Goal: Task Accomplishment & Management: Complete application form

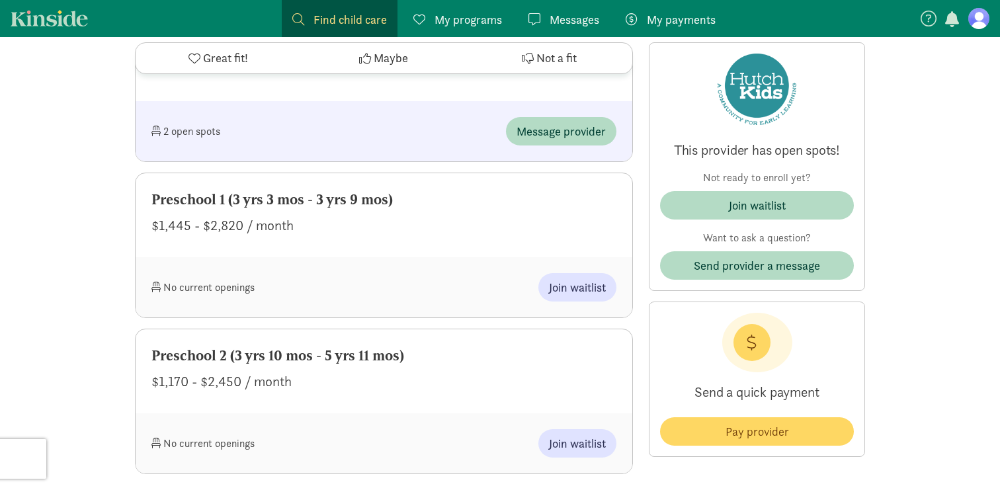
scroll to position [1056, 0]
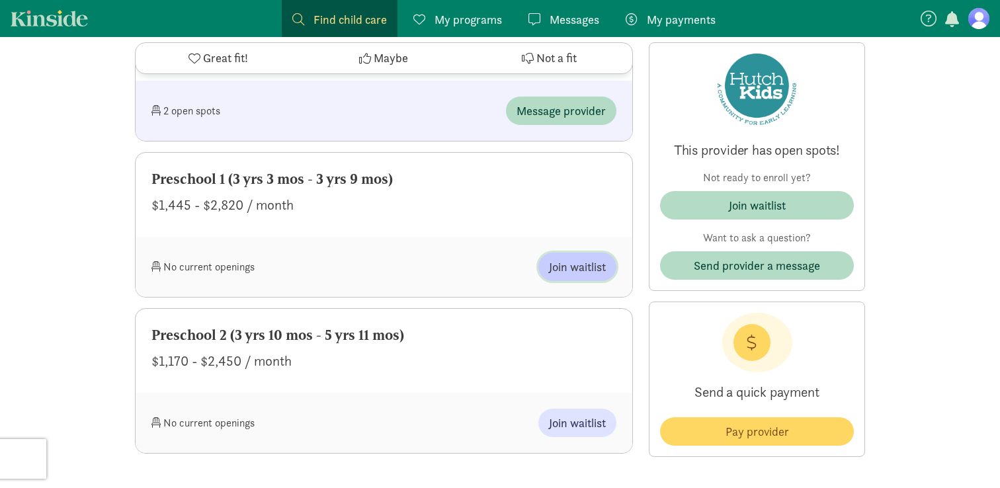
click at [569, 263] on span "Join waitlist" at bounding box center [577, 267] width 57 height 18
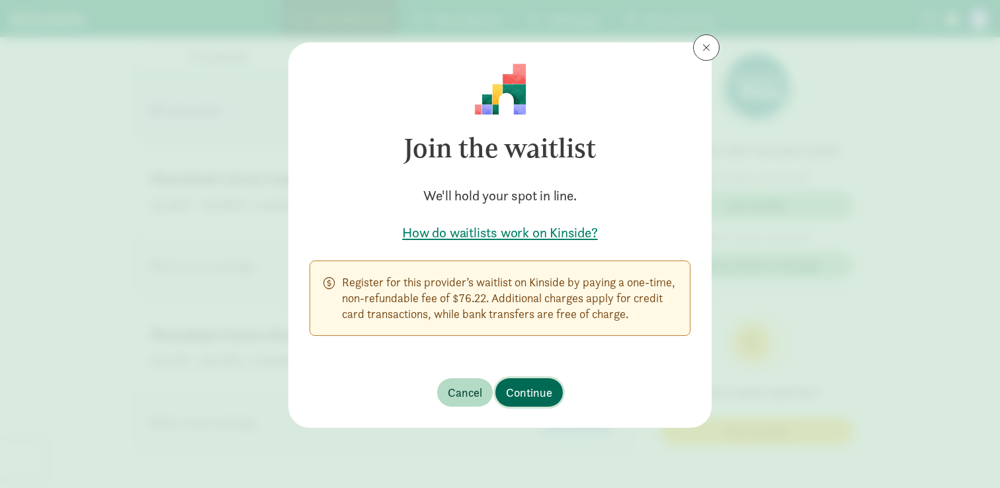
click at [529, 396] on span "Continue" at bounding box center [529, 393] width 46 height 18
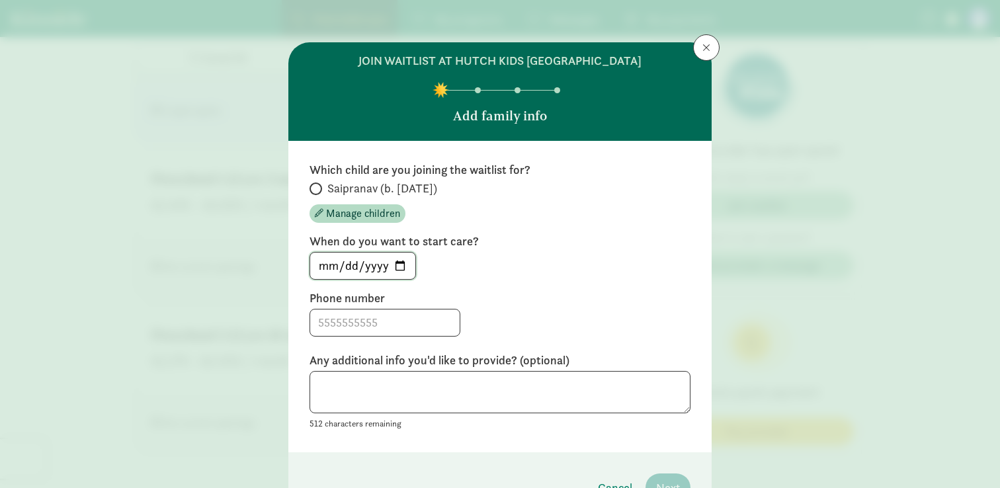
click at [401, 268] on input "2025-08-26" at bounding box center [362, 266] width 105 height 26
click at [406, 320] on input at bounding box center [385, 323] width 150 height 26
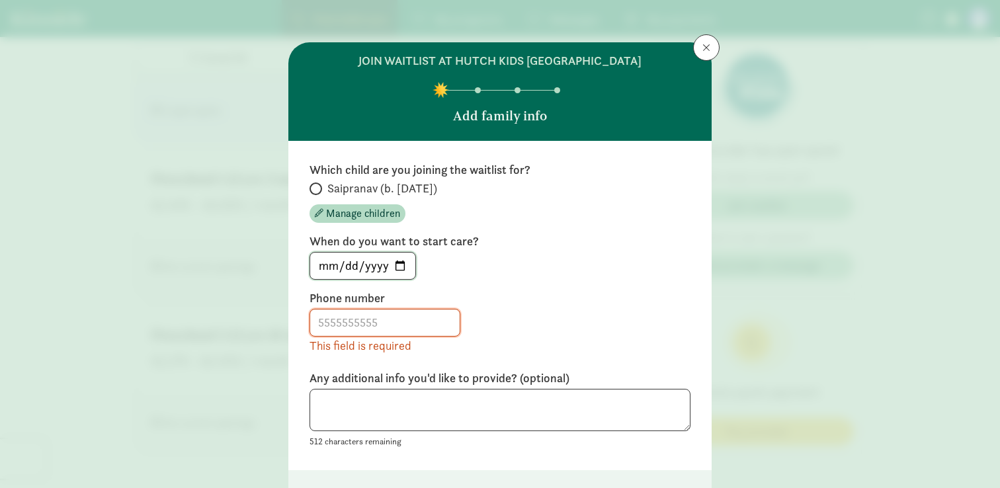
click at [402, 262] on input "2025-09-08" at bounding box center [362, 266] width 105 height 26
click at [397, 270] on input "2025-09-01" at bounding box center [362, 266] width 105 height 26
type input "2025-09-02"
click at [351, 322] on input at bounding box center [385, 323] width 150 height 26
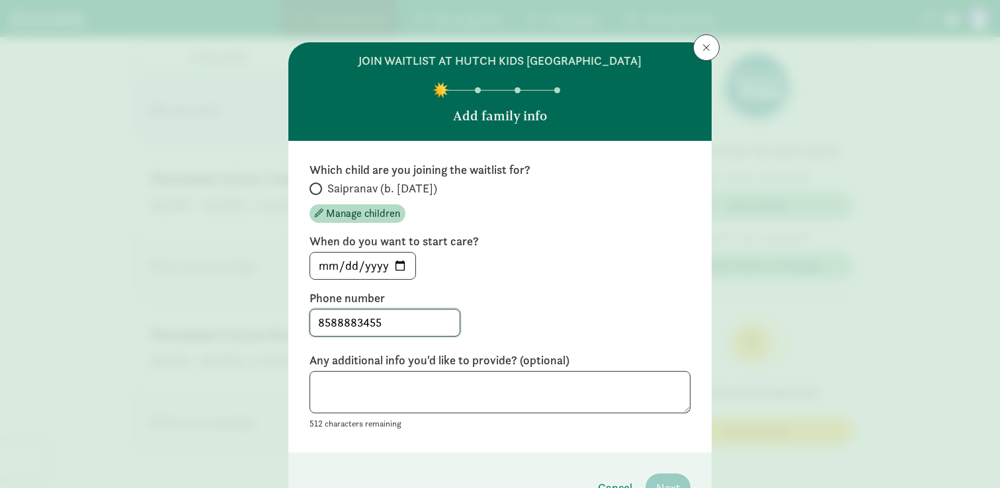
type input "8588883455"
click at [389, 403] on textarea at bounding box center [500, 392] width 381 height 43
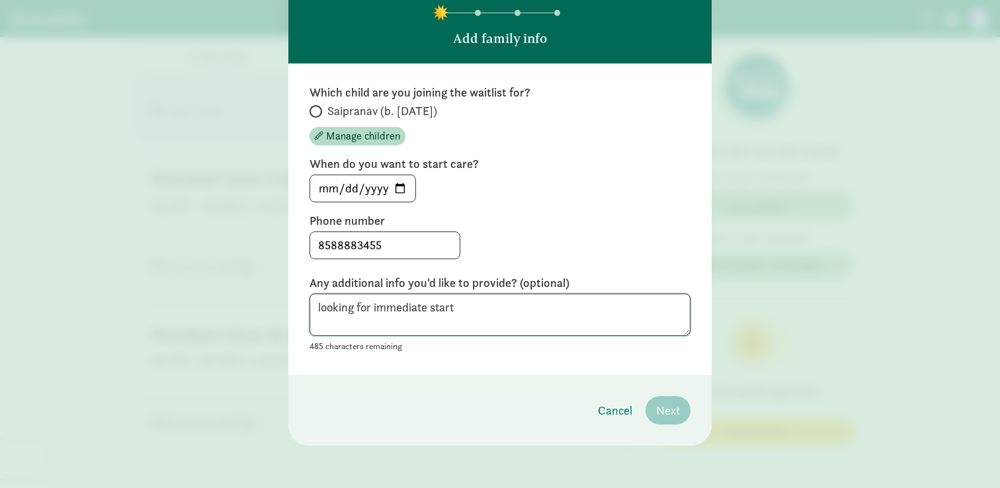
type textarea "looking for immediate start"
click at [613, 370] on div "Which child are you joining the waitlist for? Saipranav (b. March 2022) Manage …" at bounding box center [499, 220] width 423 height 312
click at [312, 112] on input "Saipranav (b. March 2022)" at bounding box center [314, 111] width 9 height 9
radio input "true"
click at [680, 407] on button "Next" at bounding box center [668, 410] width 45 height 28
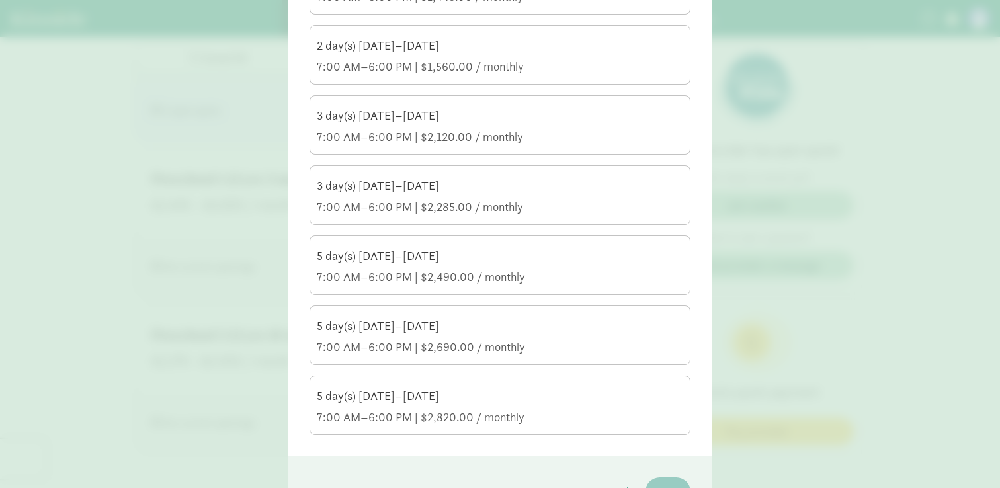
scroll to position [239, 0]
click at [500, 275] on div "7:00 AM–6:00 PM | $2,490.00 / monthly" at bounding box center [500, 275] width 367 height 16
click at [0, 0] on input "5 day(s) Monday–Friday 7:00 AM–6:00 PM | $2,490.00 / monthly" at bounding box center [0, 0] width 0 height 0
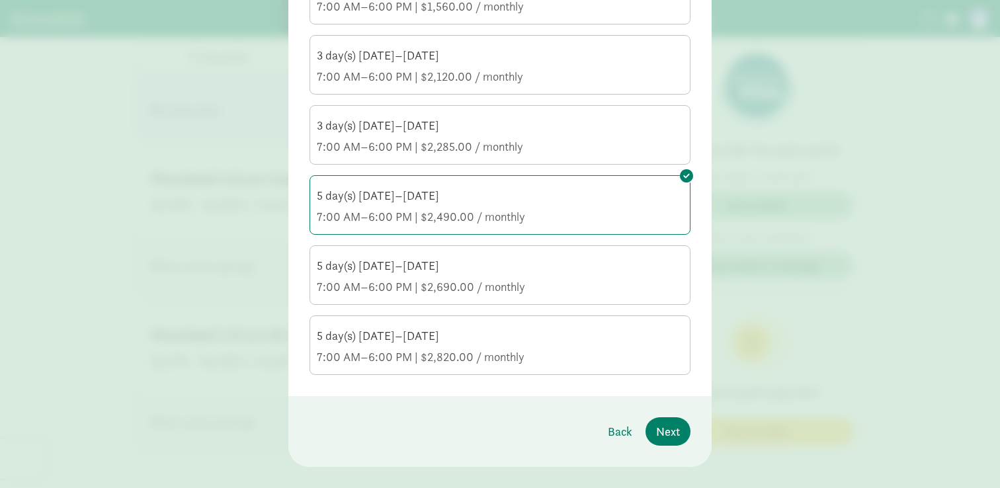
scroll to position [318, 0]
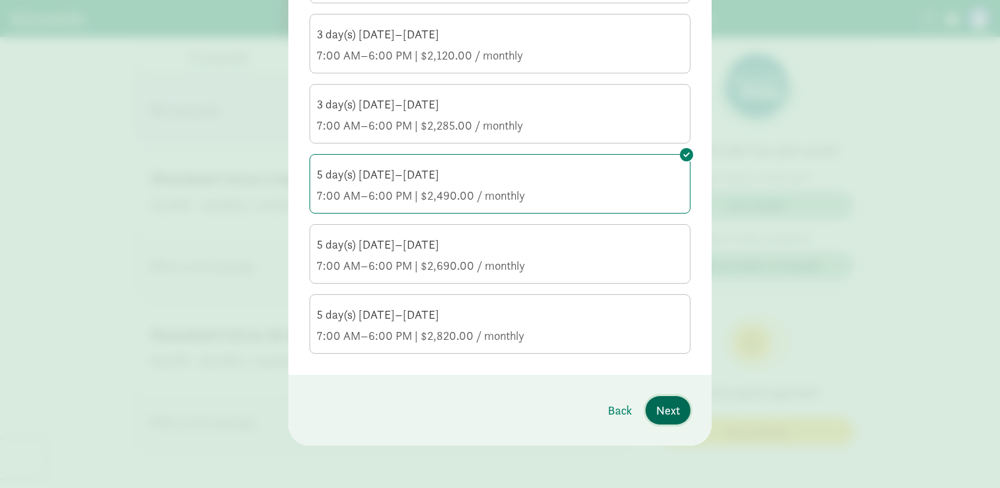
click at [668, 413] on span "Next" at bounding box center [668, 411] width 24 height 18
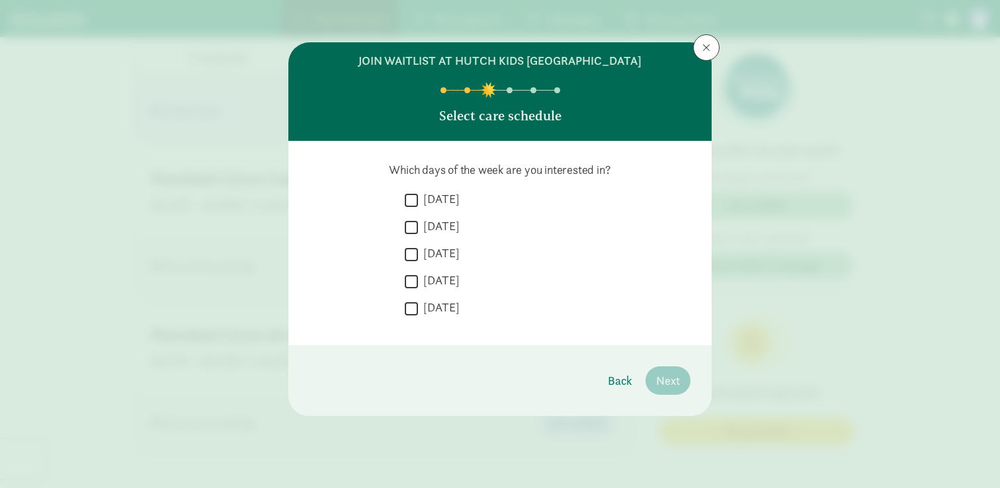
scroll to position [0, 0]
click at [410, 196] on input "Monday" at bounding box center [411, 200] width 13 height 18
checkbox input "true"
click at [410, 218] on input "Tuesday" at bounding box center [411, 227] width 13 height 18
checkbox input "true"
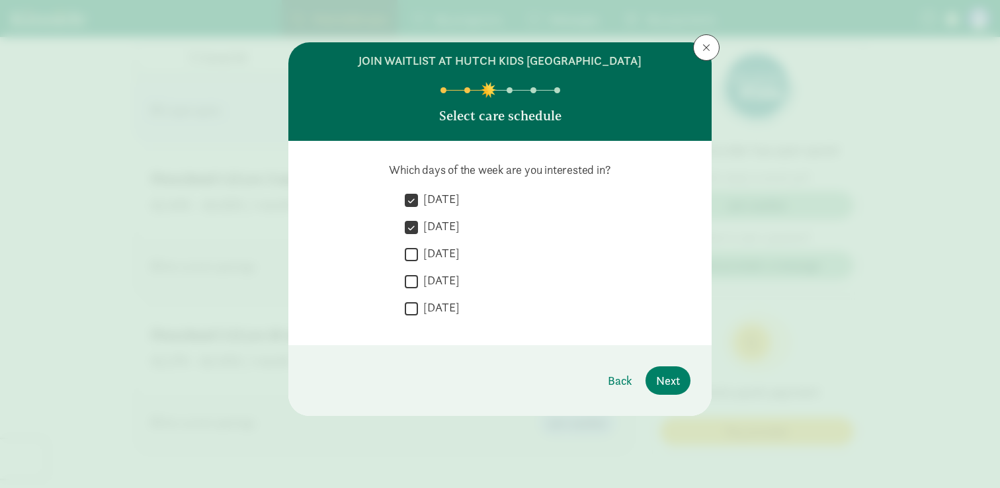
click at [412, 251] on input "Wednesday" at bounding box center [411, 254] width 13 height 18
checkbox input "true"
click at [413, 280] on input "Thursday" at bounding box center [411, 282] width 13 height 18
checkbox input "true"
click at [414, 300] on input "Friday" at bounding box center [411, 309] width 13 height 18
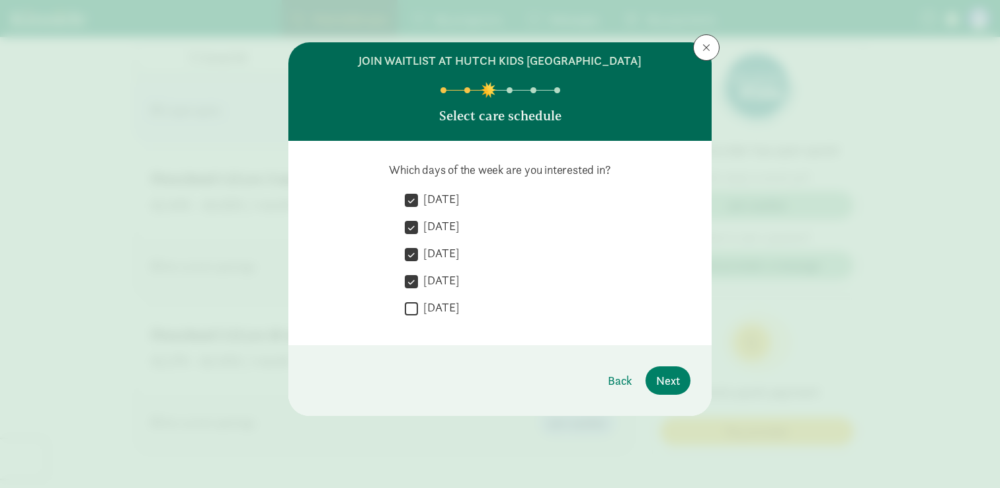
checkbox input "true"
click at [681, 380] on button "Next" at bounding box center [668, 381] width 45 height 28
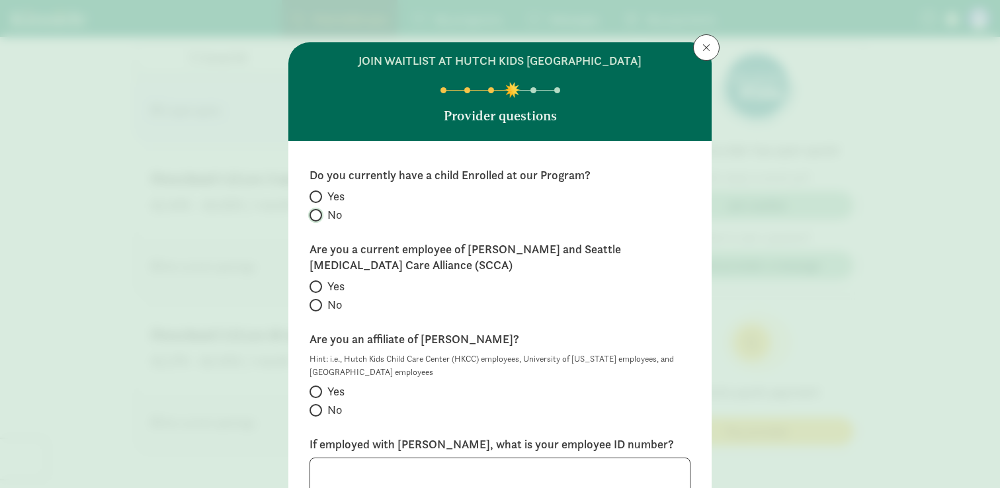
click at [317, 214] on input "No" at bounding box center [314, 215] width 9 height 9
radio input "true"
click at [318, 300] on label "No" at bounding box center [500, 305] width 381 height 16
click at [318, 301] on input "No" at bounding box center [314, 305] width 9 height 9
radio input "true"
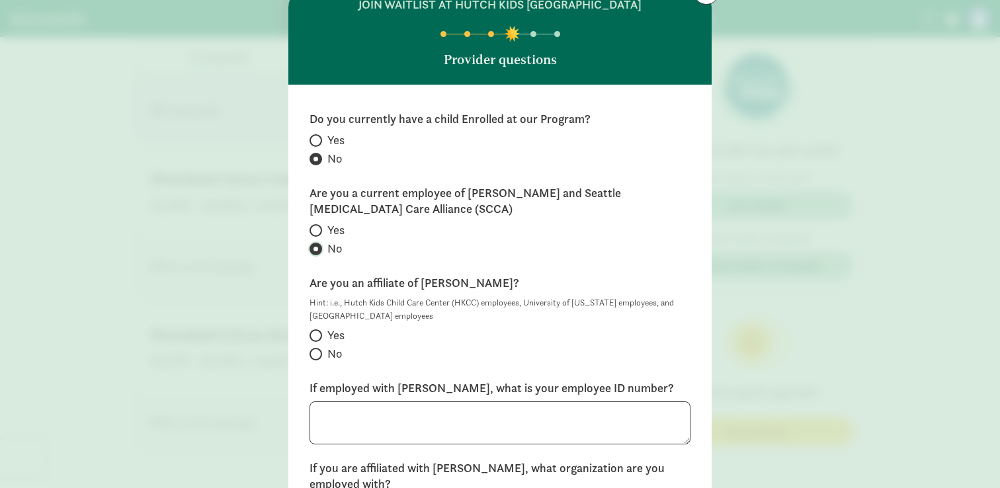
scroll to position [65, 0]
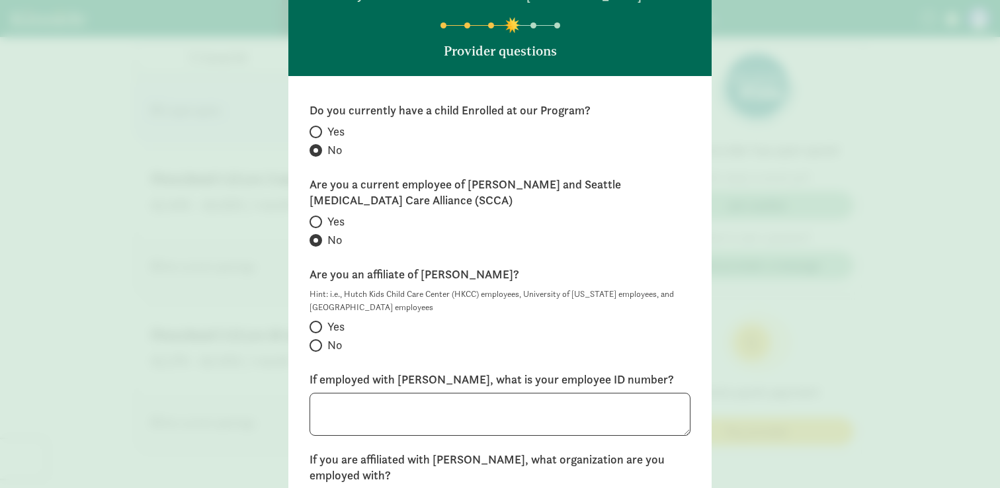
click at [308, 344] on div "Do you currently have a child Enrolled at our Program? Yes No Are you a current…" at bounding box center [499, 322] width 423 height 493
click at [316, 351] on span at bounding box center [316, 345] width 13 height 13
click at [316, 350] on input "No" at bounding box center [314, 345] width 9 height 9
radio input "true"
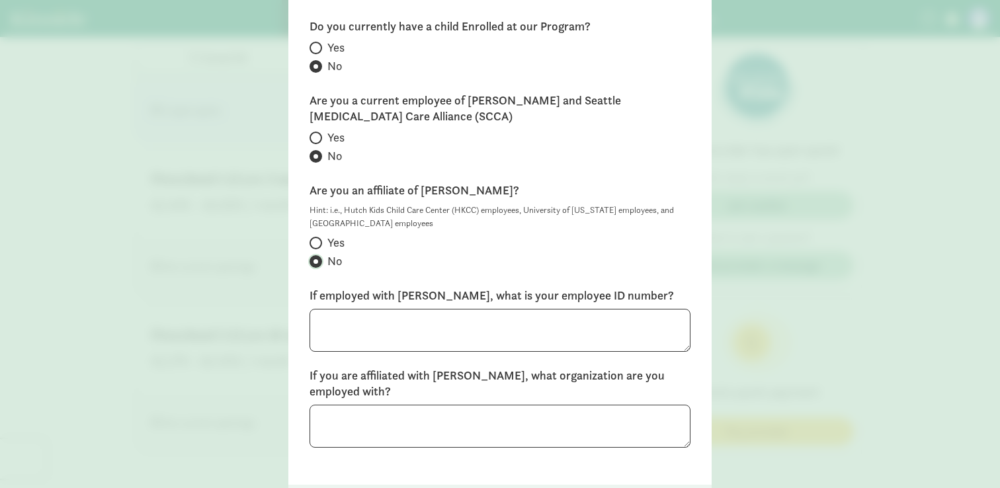
scroll to position [218, 0]
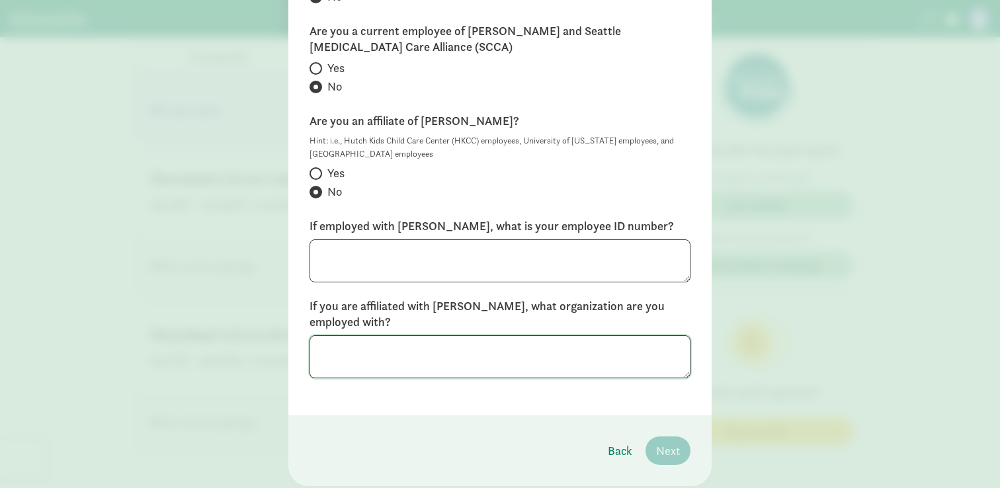
click at [349, 361] on textarea at bounding box center [500, 356] width 381 height 43
click at [371, 276] on textarea at bounding box center [500, 260] width 381 height 43
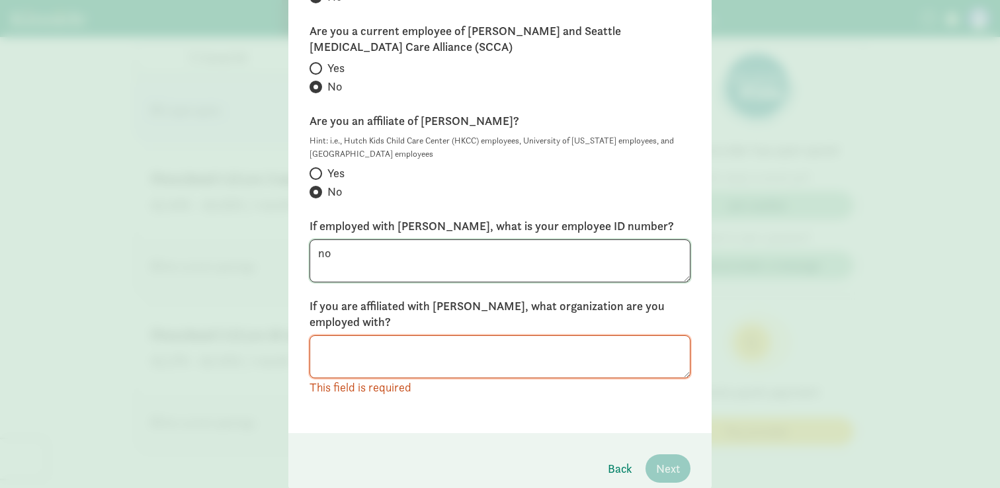
type textarea "no"
click at [385, 355] on textarea at bounding box center [500, 356] width 381 height 43
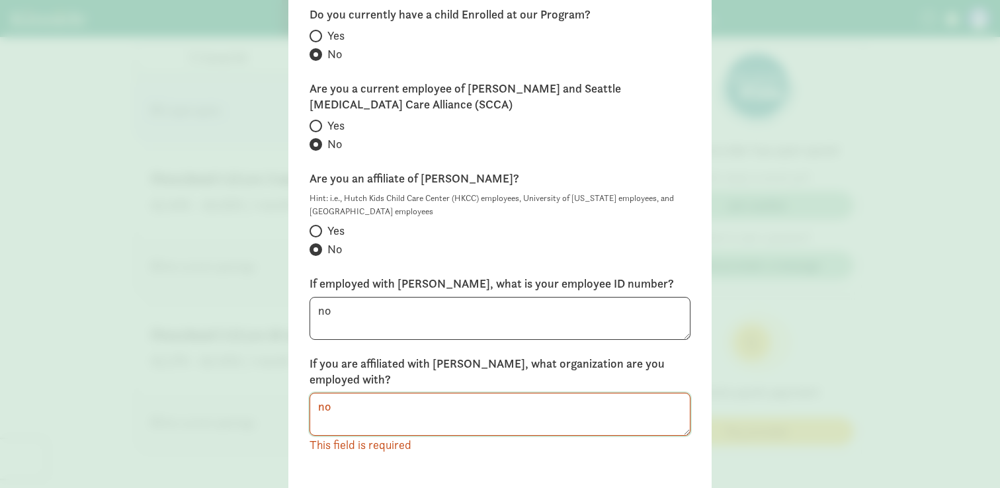
scroll to position [276, 0]
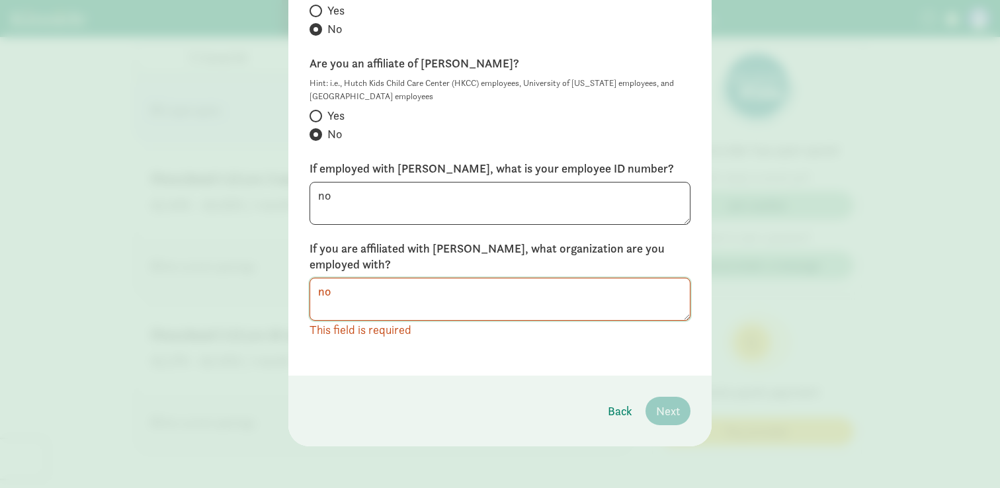
type textarea "no"
click at [669, 413] on span "Next" at bounding box center [668, 411] width 24 height 18
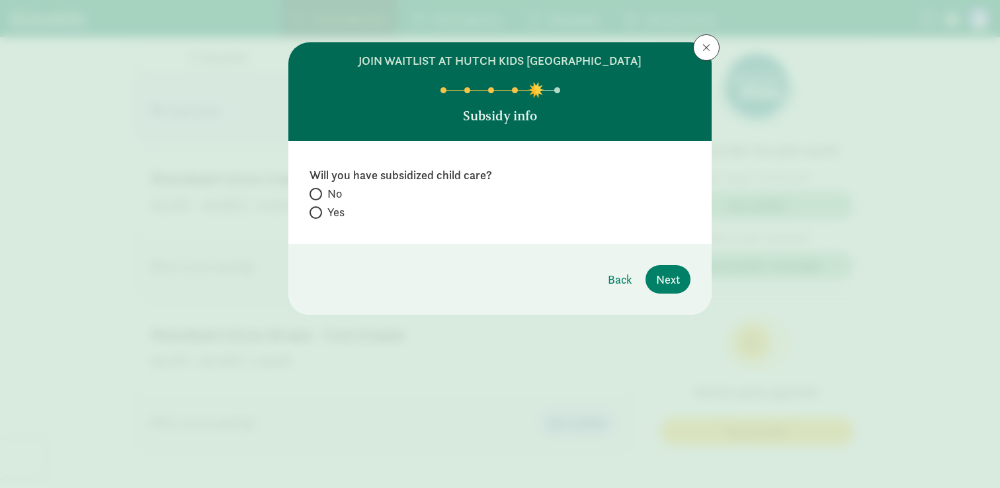
click at [332, 193] on span "No" at bounding box center [334, 194] width 15 height 16
click at [318, 193] on input "No" at bounding box center [314, 194] width 9 height 9
radio input "true"
click at [674, 287] on span "Next" at bounding box center [668, 280] width 24 height 18
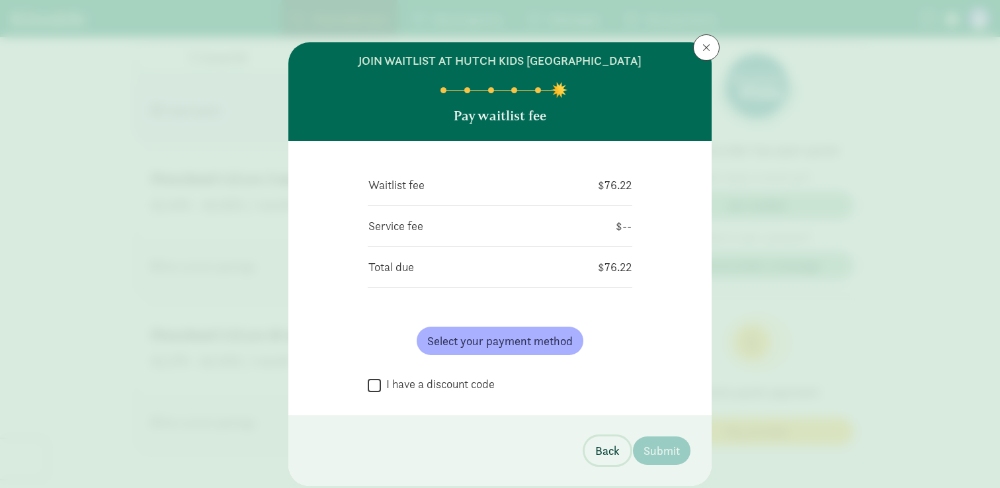
click at [611, 455] on span "Back" at bounding box center [607, 451] width 24 height 18
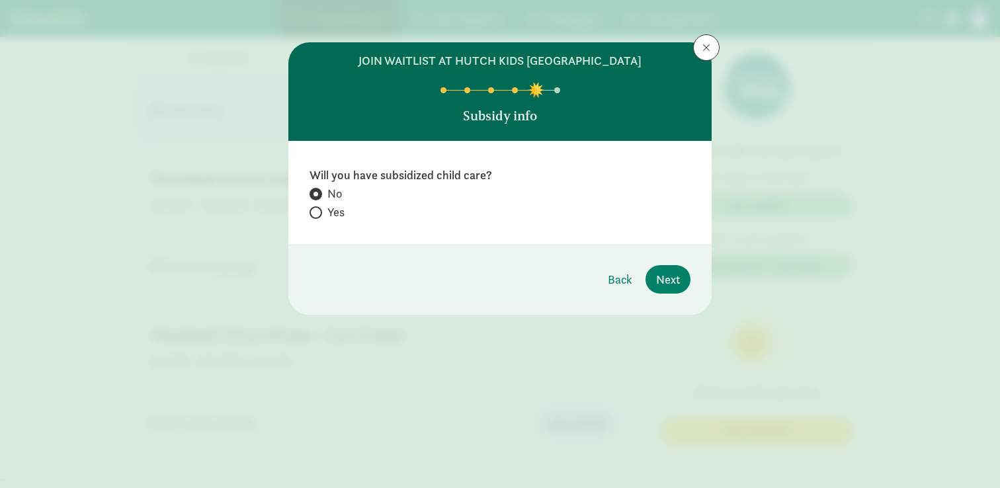
click at [322, 212] on label "Yes" at bounding box center [500, 212] width 381 height 16
click at [318, 212] on input "Yes" at bounding box center [314, 212] width 9 height 9
radio input "true"
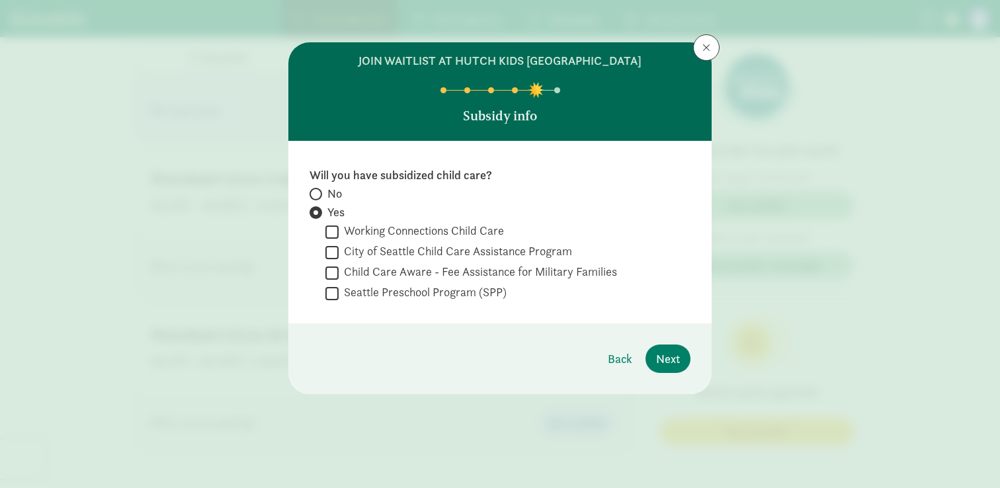
click at [473, 290] on label "Seattle Preschool Program (SPP)" at bounding box center [423, 292] width 168 height 16
click at [339, 290] on input "Seattle Preschool Program (SPP)" at bounding box center [332, 293] width 13 height 18
checkbox input "true"
click at [671, 362] on span "Next" at bounding box center [668, 359] width 24 height 18
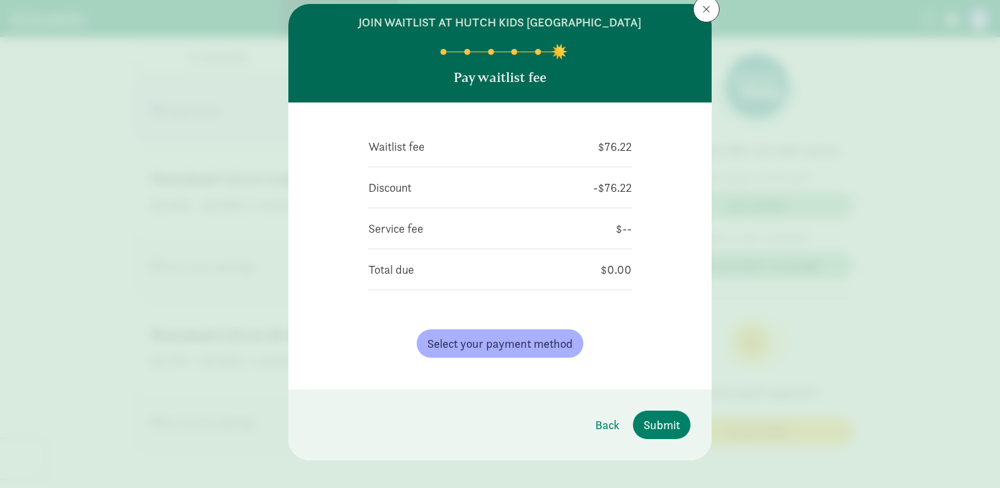
scroll to position [53, 0]
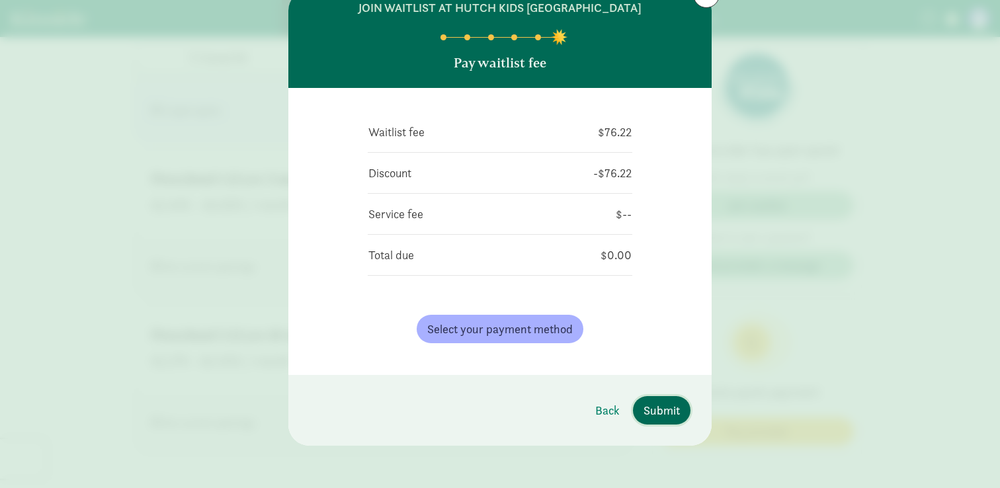
click at [662, 411] on span "Submit" at bounding box center [662, 411] width 36 height 18
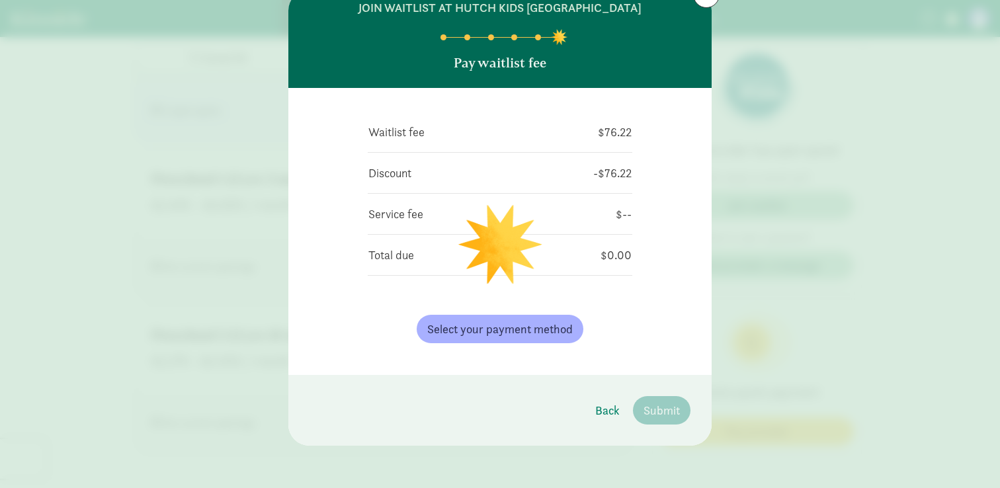
scroll to position [0, 0]
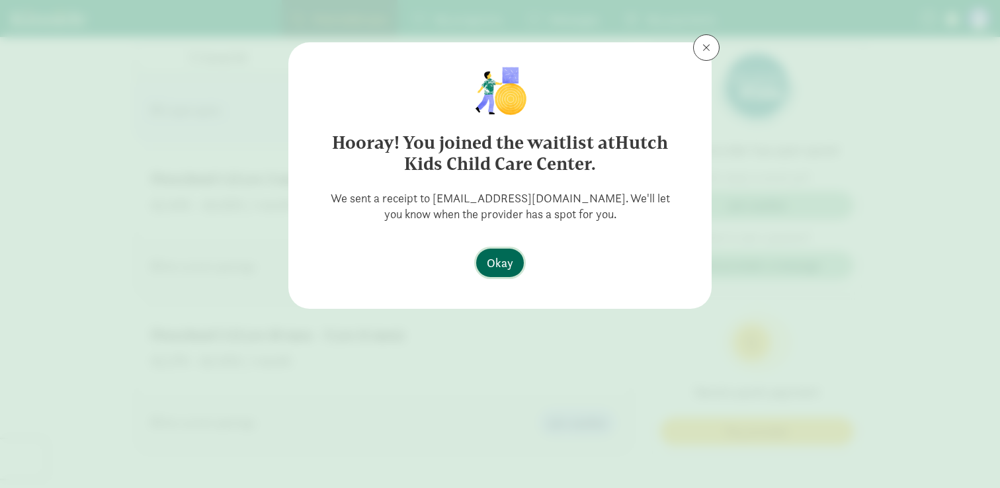
click at [503, 275] on button "Okay" at bounding box center [500, 263] width 48 height 28
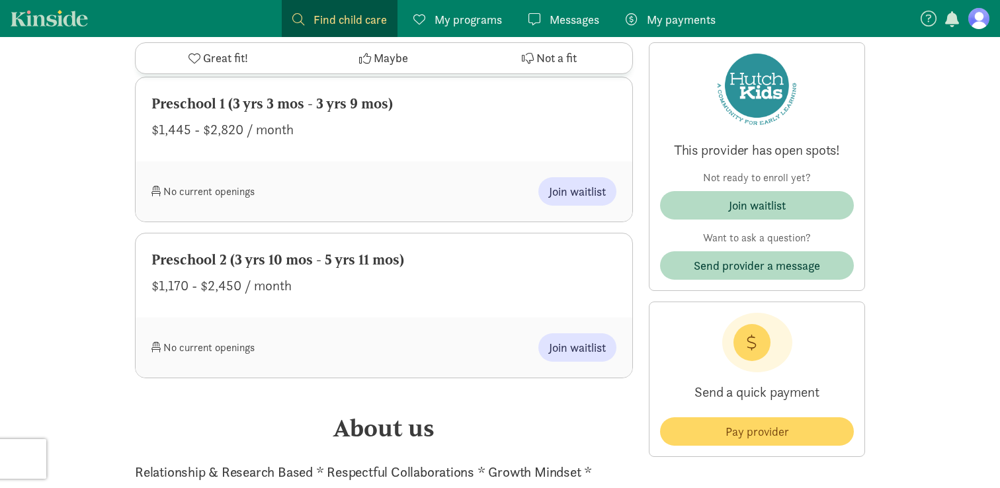
scroll to position [1205, 0]
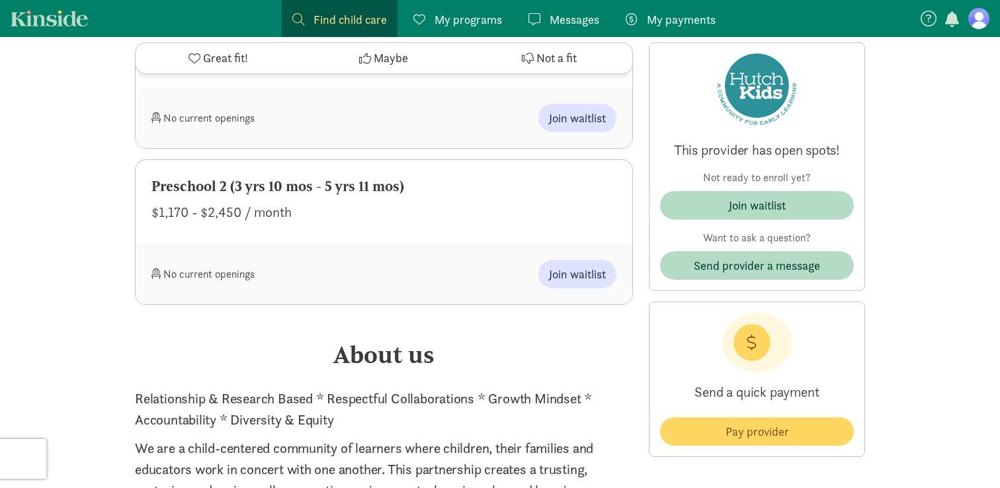
click at [332, 183] on div "Preschool 2 (3 yrs 10 mos - 5 yrs 11 mos)" at bounding box center [384, 186] width 465 height 21
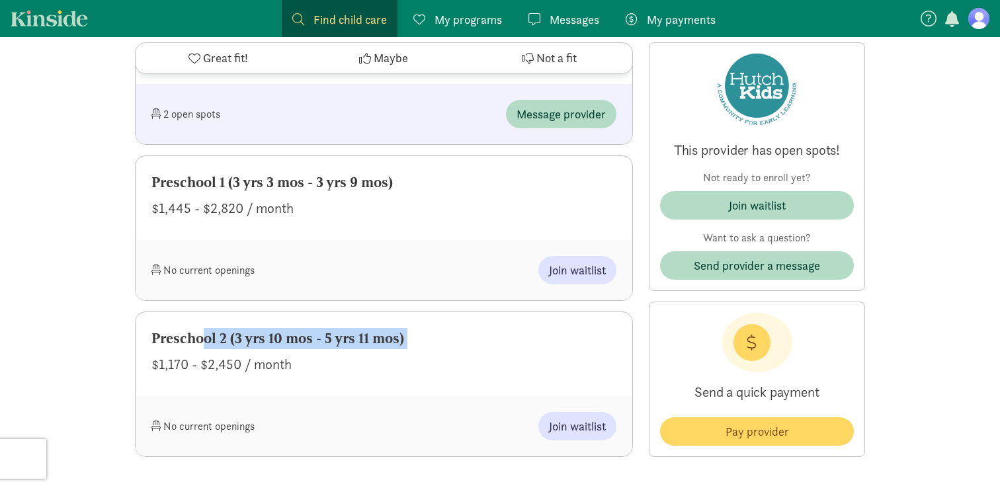
scroll to position [1051, 0]
click at [298, 188] on div "Preschool 1 (3 yrs 3 mos - 3 yrs 9 mos)" at bounding box center [384, 183] width 465 height 21
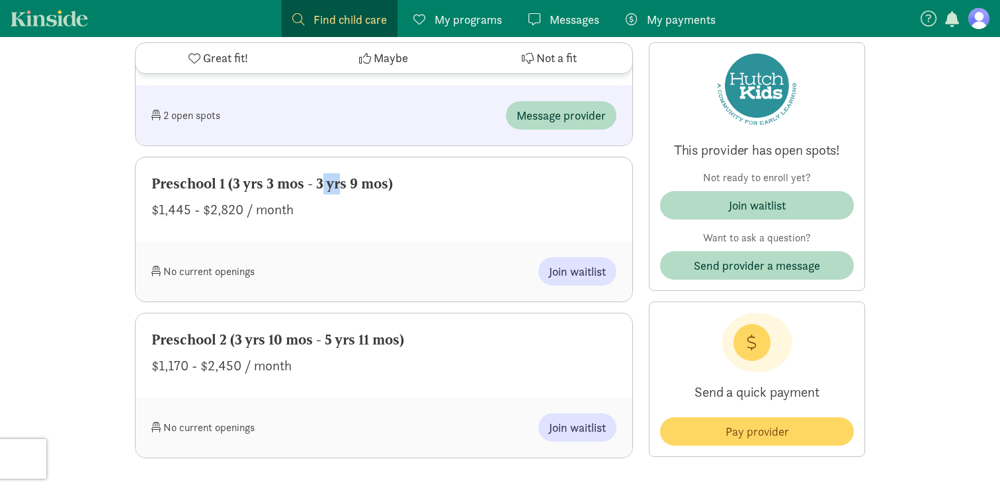
click at [298, 188] on div "Preschool 1 (3 yrs 3 mos - 3 yrs 9 mos)" at bounding box center [384, 183] width 465 height 21
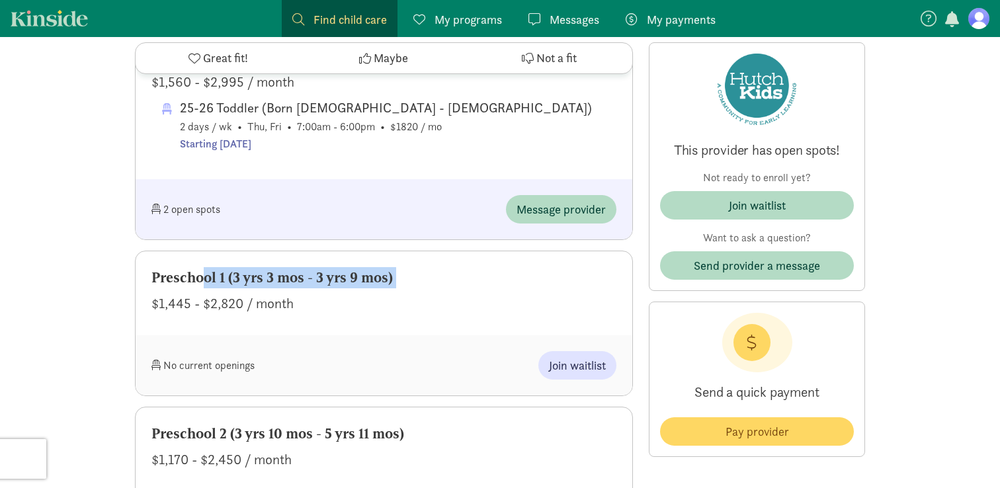
scroll to position [932, 0]
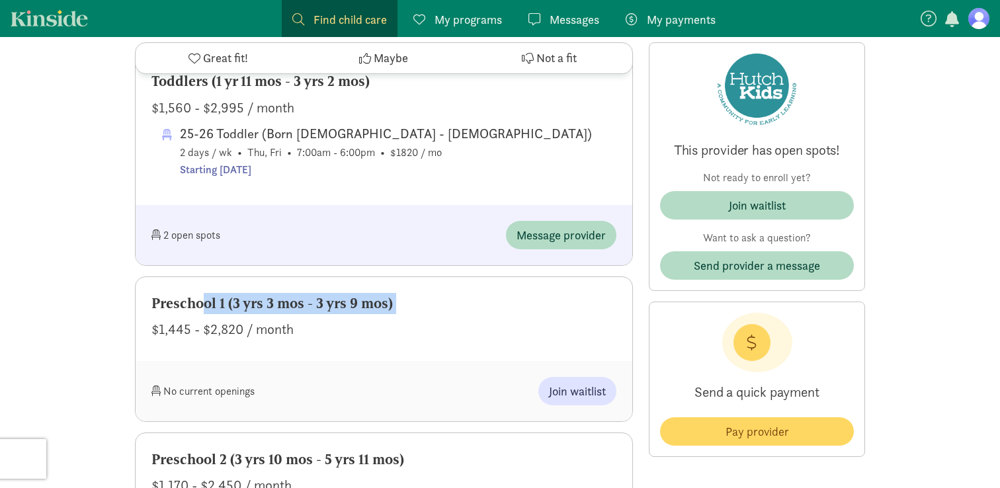
click at [561, 26] on span "Messages" at bounding box center [575, 20] width 50 height 18
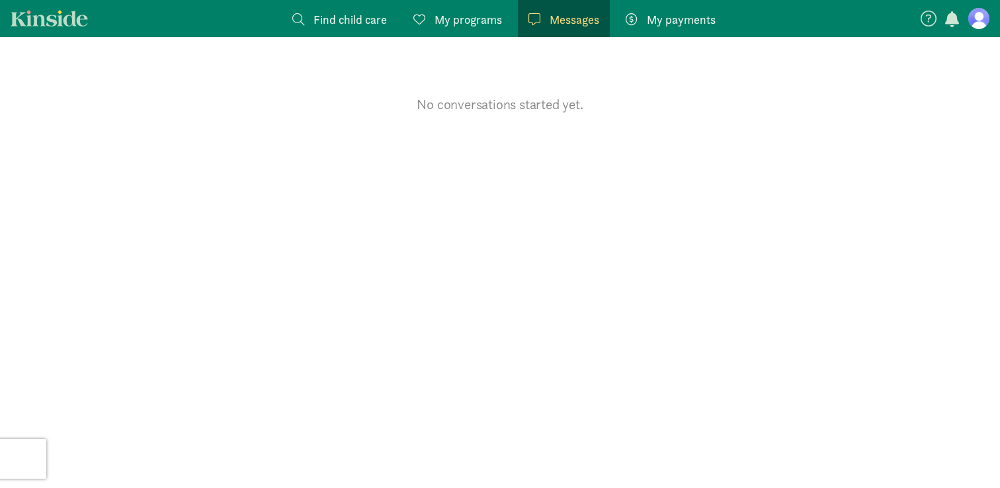
click at [485, 27] on span "My programs" at bounding box center [468, 20] width 67 height 18
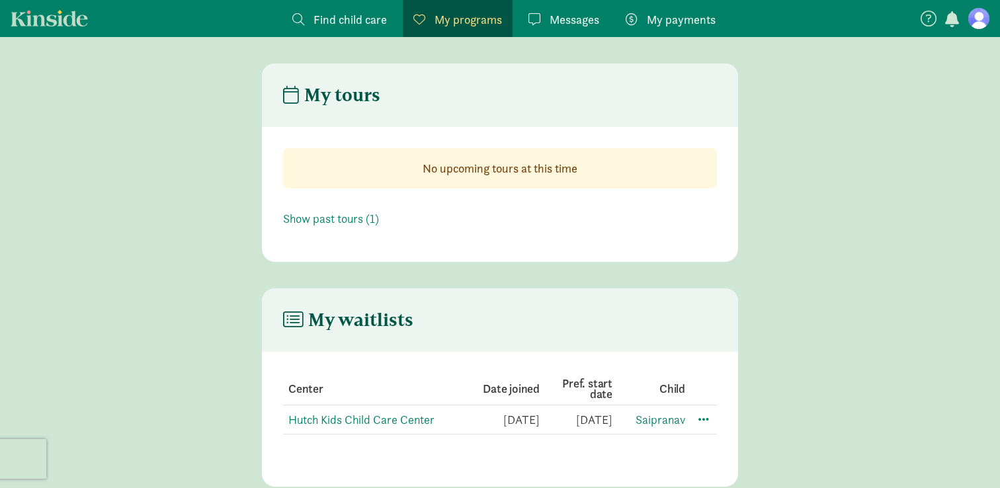
scroll to position [26, 0]
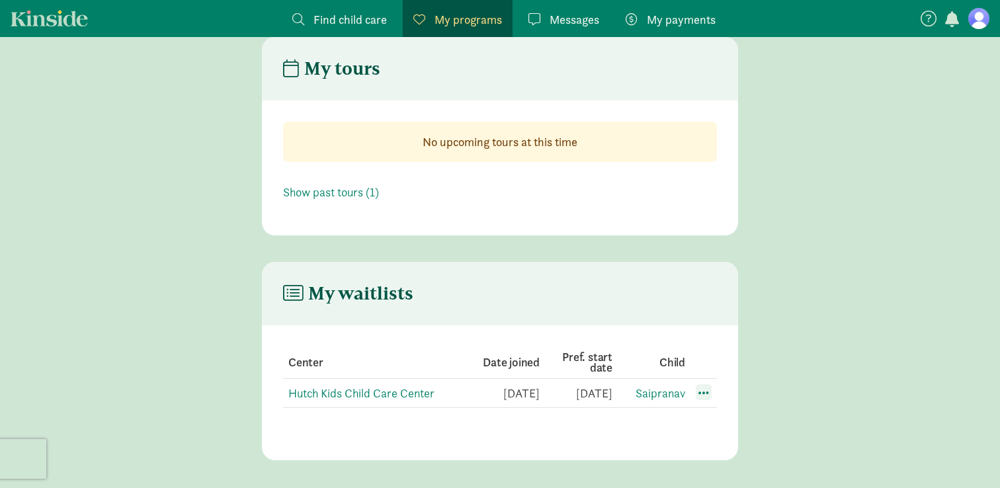
click at [702, 394] on span at bounding box center [704, 392] width 16 height 16
click at [715, 425] on div "Edit preferences" at bounding box center [750, 422] width 119 height 28
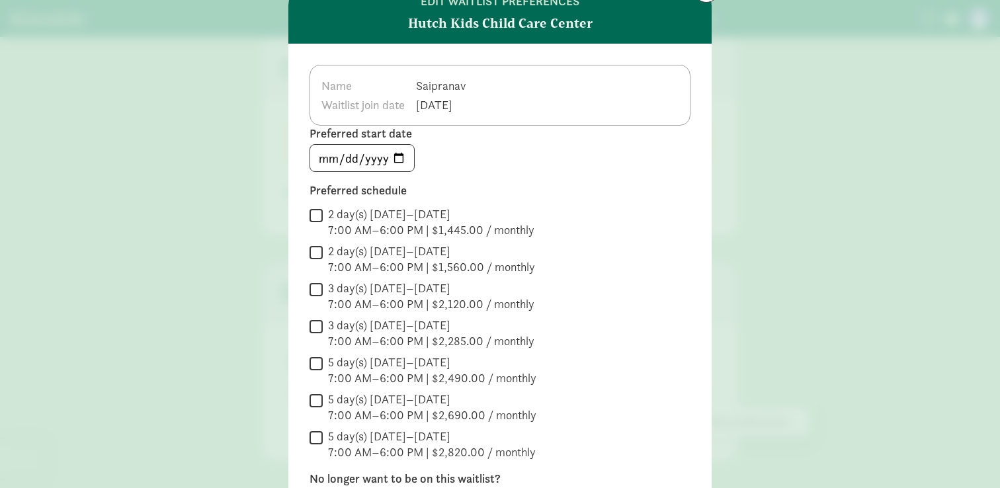
scroll to position [0, 0]
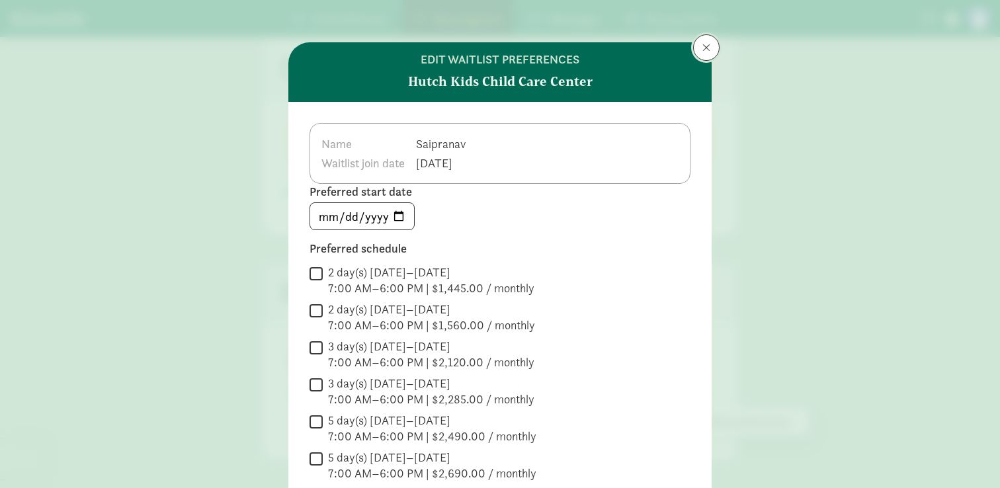
click at [707, 48] on span at bounding box center [707, 47] width 8 height 11
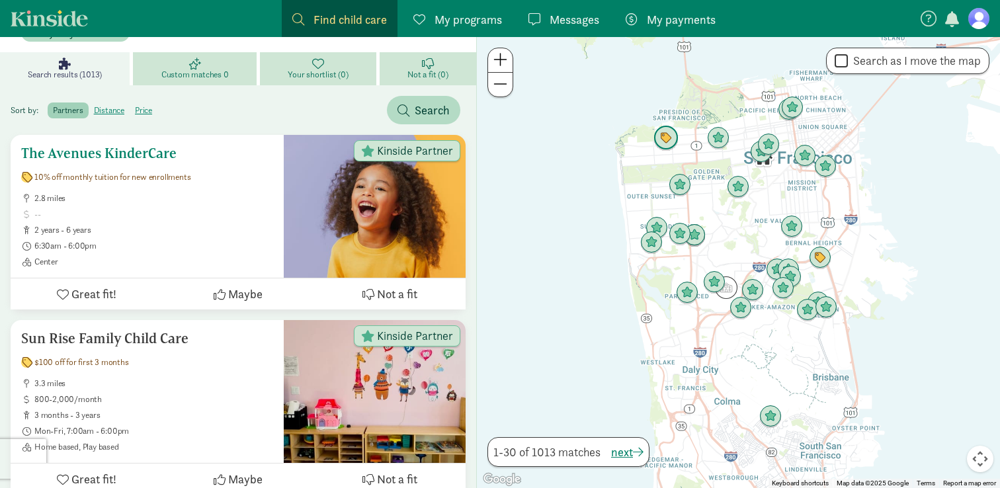
scroll to position [196, 0]
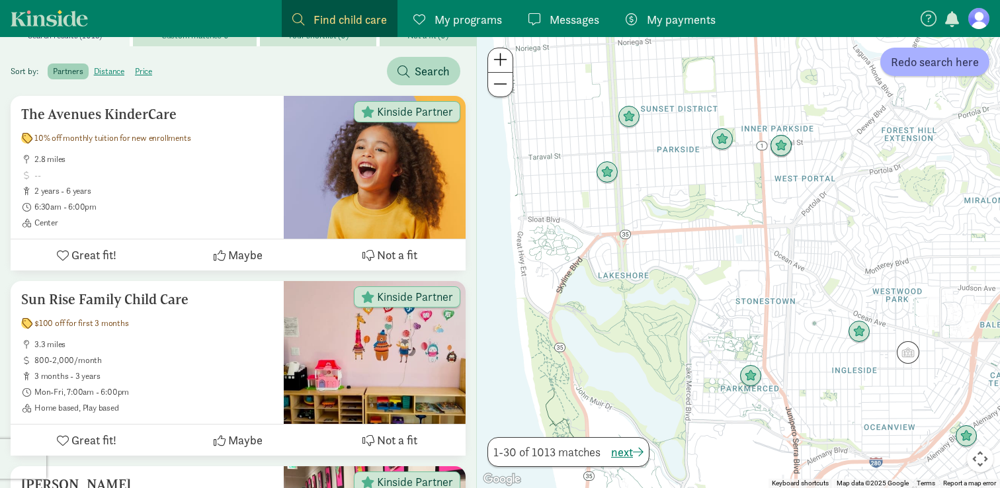
drag, startPoint x: 821, startPoint y: 234, endPoint x: 554, endPoint y: 208, distance: 268.5
click at [554, 208] on div at bounding box center [738, 262] width 523 height 451
click at [439, 67] on span "Search" at bounding box center [432, 71] width 35 height 18
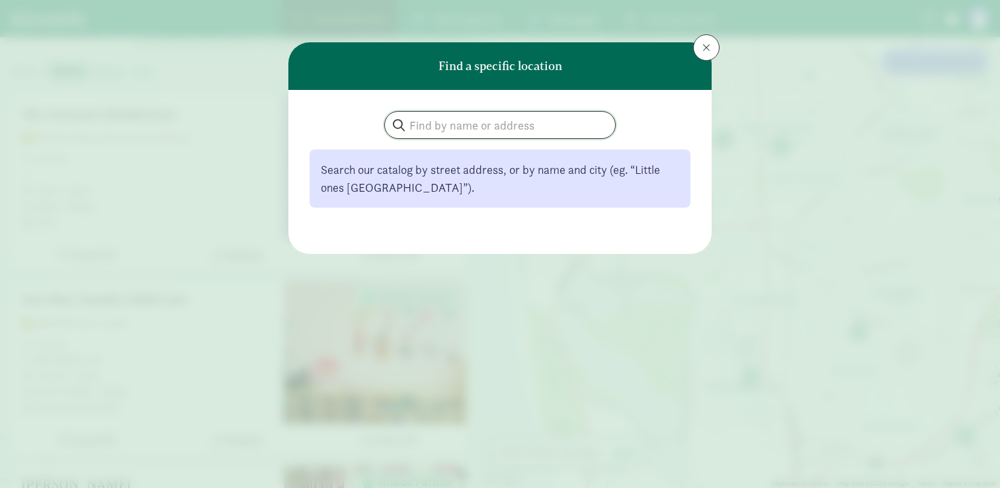
click at [444, 122] on input "search" at bounding box center [500, 125] width 230 height 26
type input "[STREET_ADDRESS][PERSON_NAME]"
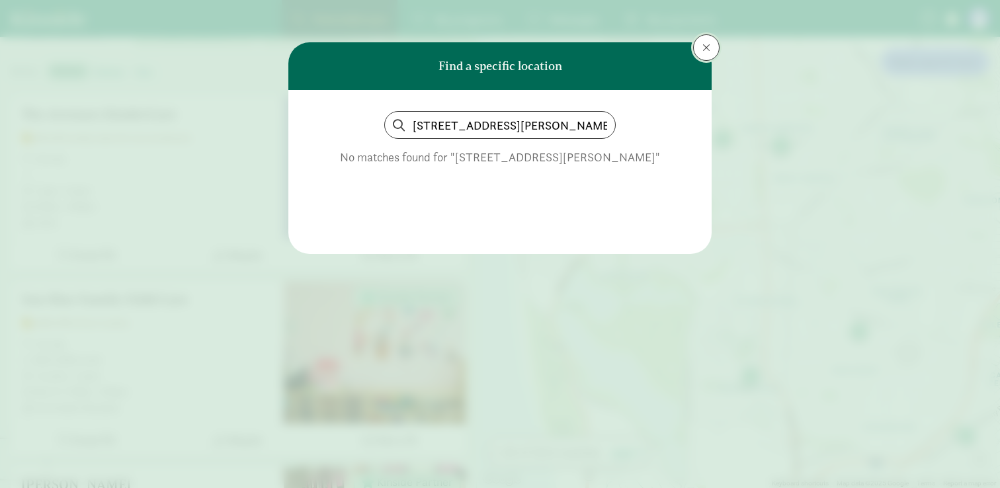
click at [701, 44] on button at bounding box center [706, 47] width 26 height 26
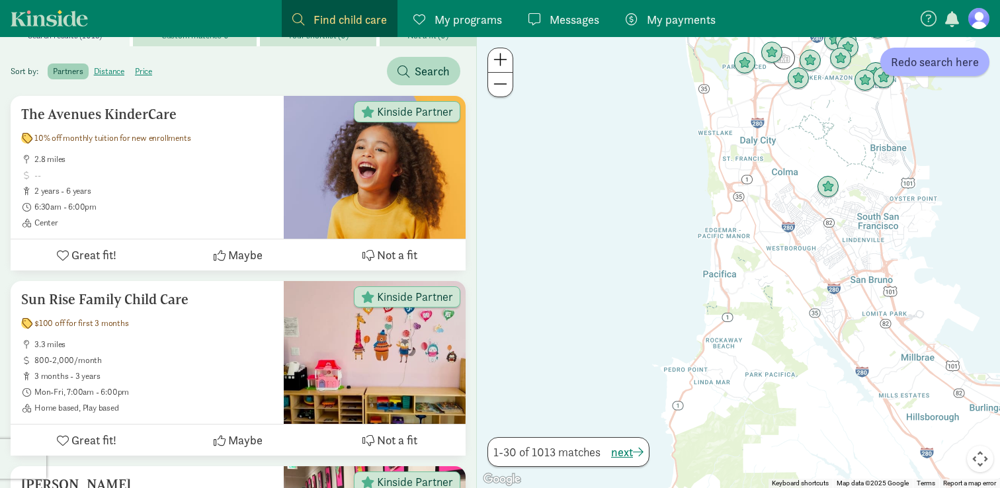
drag, startPoint x: 675, startPoint y: 291, endPoint x: 736, endPoint y: 101, distance: 199.4
click at [736, 101] on div at bounding box center [738, 262] width 523 height 451
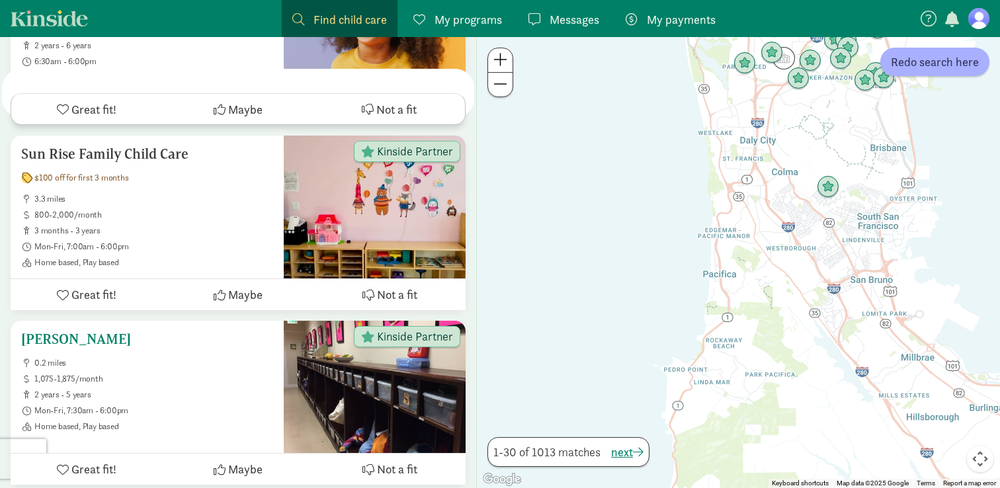
scroll to position [0, 0]
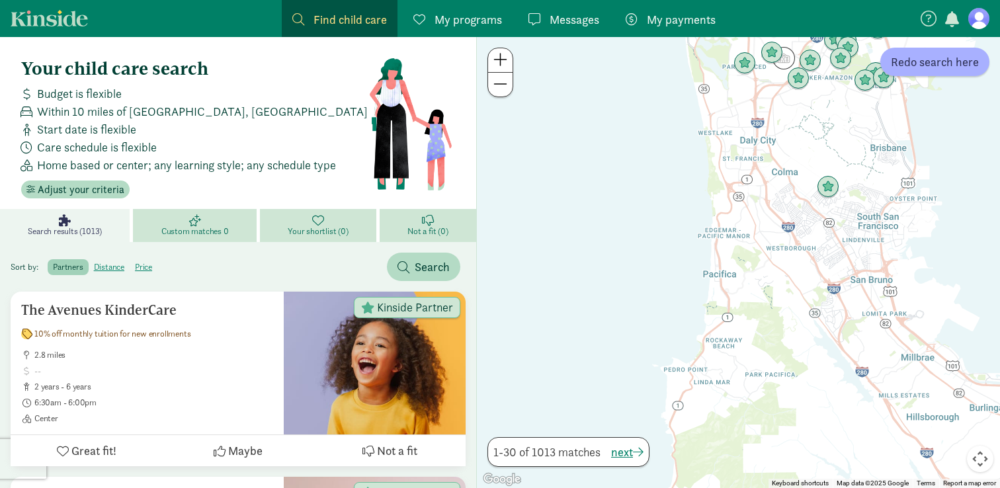
click at [333, 17] on span "Find child care" at bounding box center [350, 20] width 73 height 18
click at [359, 19] on span "Find child care" at bounding box center [350, 20] width 73 height 18
click at [165, 124] on div "Start date is flexible" at bounding box center [192, 129] width 353 height 18
click at [163, 116] on span "Within 10 miles of [GEOGRAPHIC_DATA], [GEOGRAPHIC_DATA]" at bounding box center [202, 112] width 331 height 18
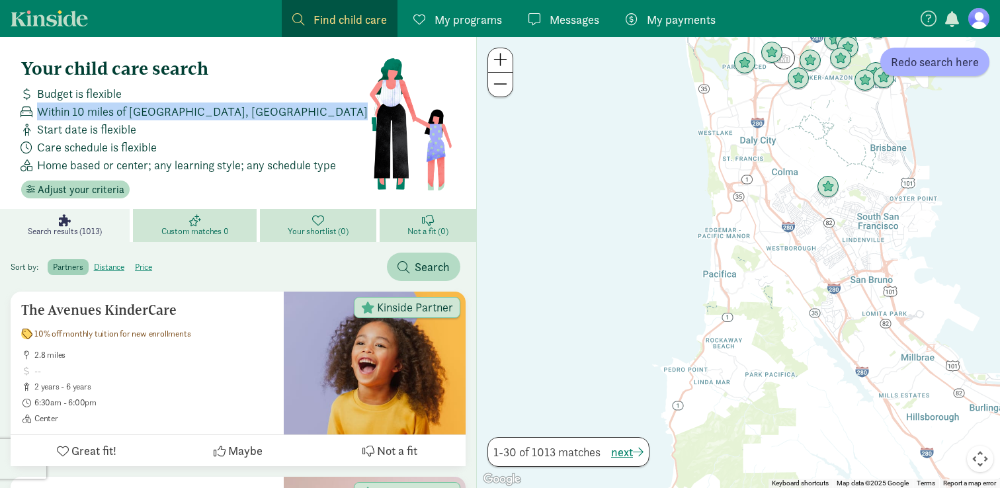
click at [163, 116] on span "Within 10 miles of [GEOGRAPHIC_DATA], [GEOGRAPHIC_DATA]" at bounding box center [202, 112] width 331 height 18
click at [103, 193] on span "Adjust your criteria" at bounding box center [81, 190] width 87 height 16
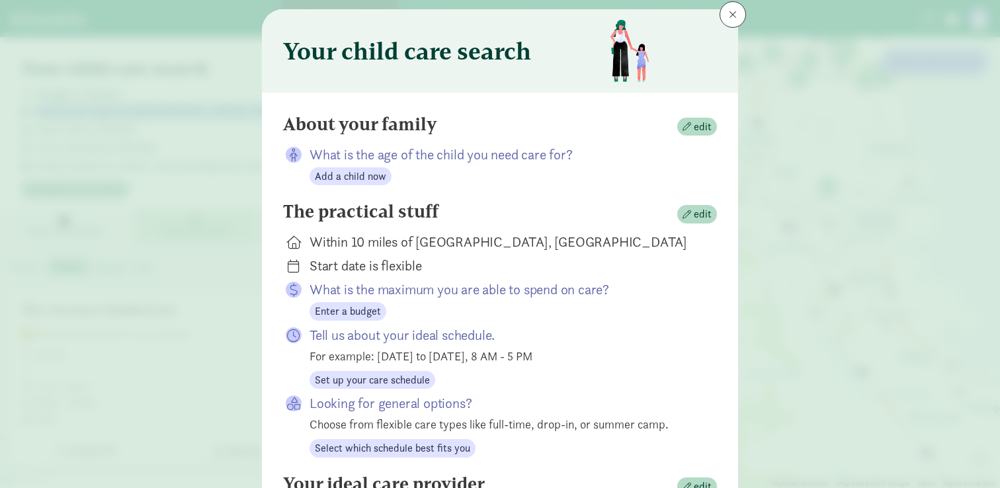
scroll to position [52, 0]
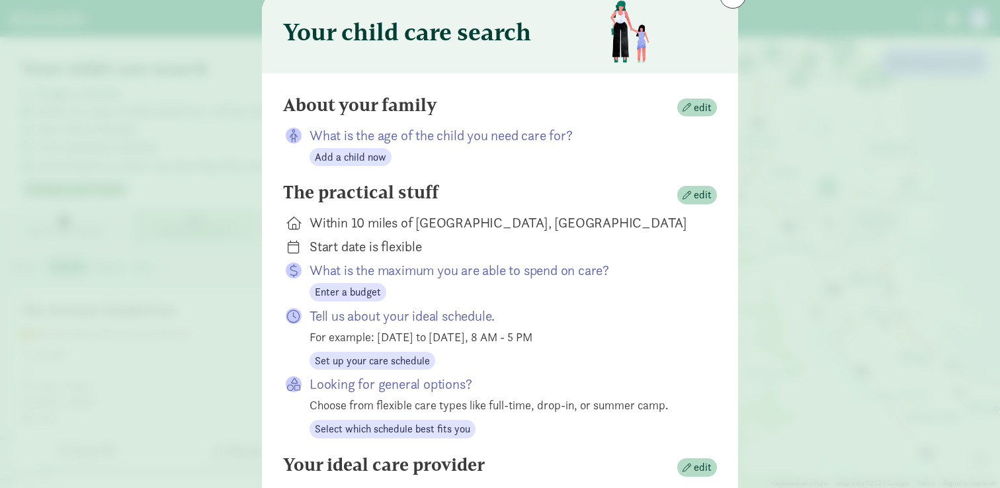
click at [443, 224] on div "Within 10 miles of [GEOGRAPHIC_DATA], [GEOGRAPHIC_DATA]" at bounding box center [503, 223] width 386 height 19
click at [703, 193] on span "edit" at bounding box center [703, 195] width 18 height 16
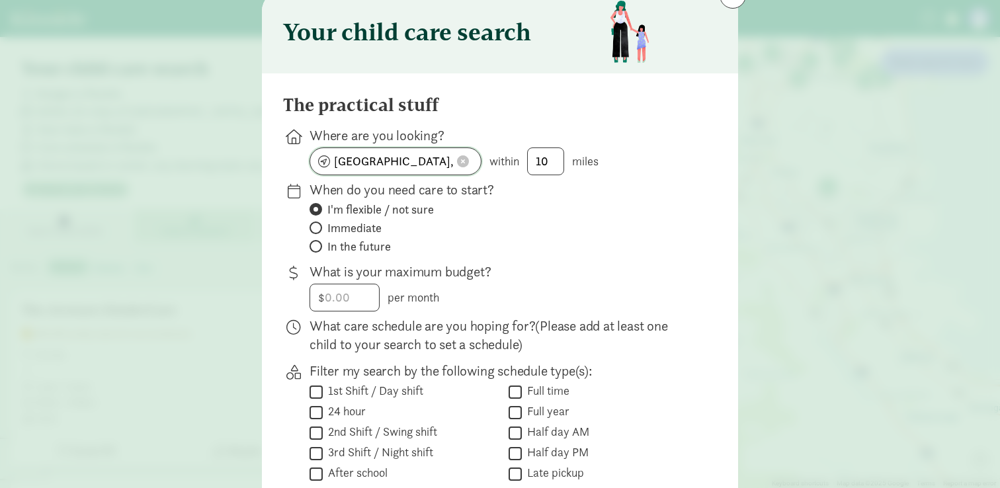
click at [462, 159] on span at bounding box center [463, 161] width 12 height 12
click at [431, 160] on input at bounding box center [395, 161] width 171 height 26
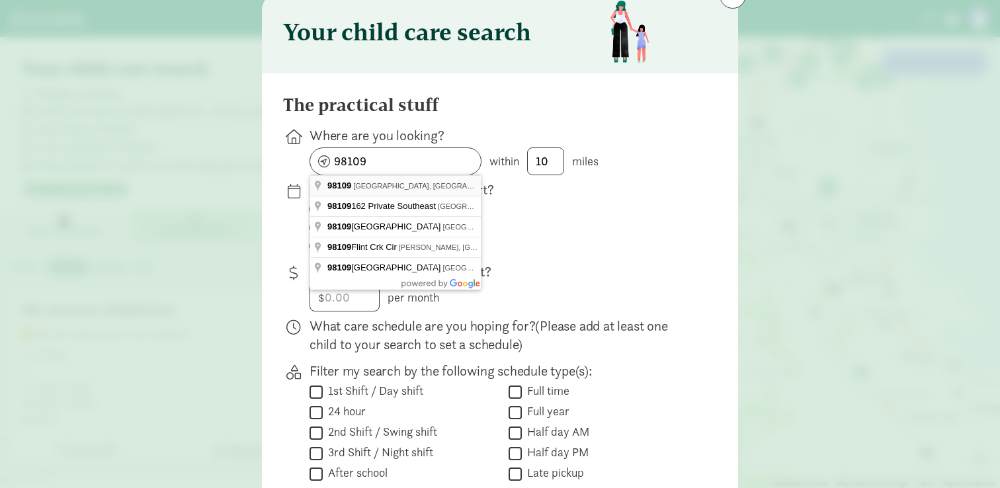
type input "[GEOGRAPHIC_DATA], [GEOGRAPHIC_DATA]"
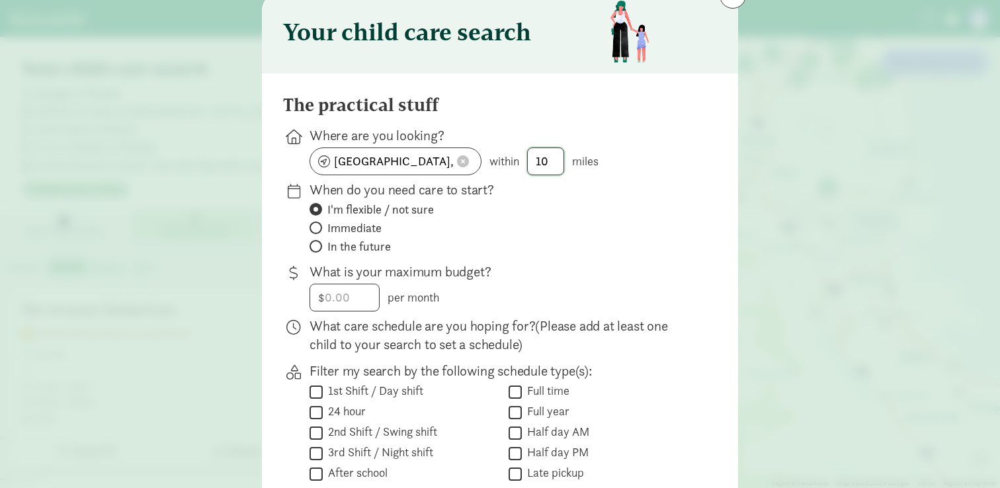
click at [542, 159] on input "10" at bounding box center [546, 161] width 36 height 26
click at [543, 161] on input "2" at bounding box center [546, 161] width 36 height 26
type input "2"
click at [367, 229] on span "Immediate" at bounding box center [354, 228] width 54 height 16
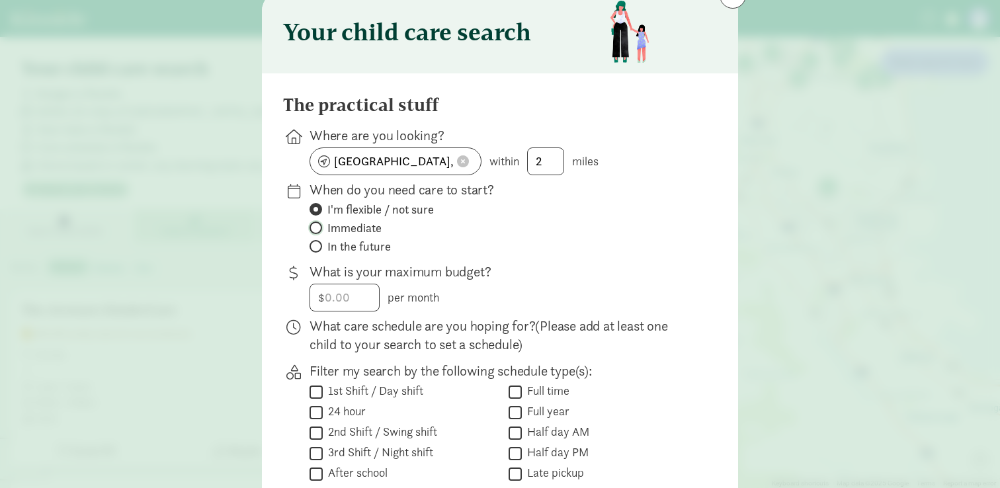
click at [318, 229] on input "Immediate" at bounding box center [314, 228] width 9 height 9
radio input "true"
radio input "false"
click at [355, 305] on input "number" at bounding box center [344, 297] width 69 height 26
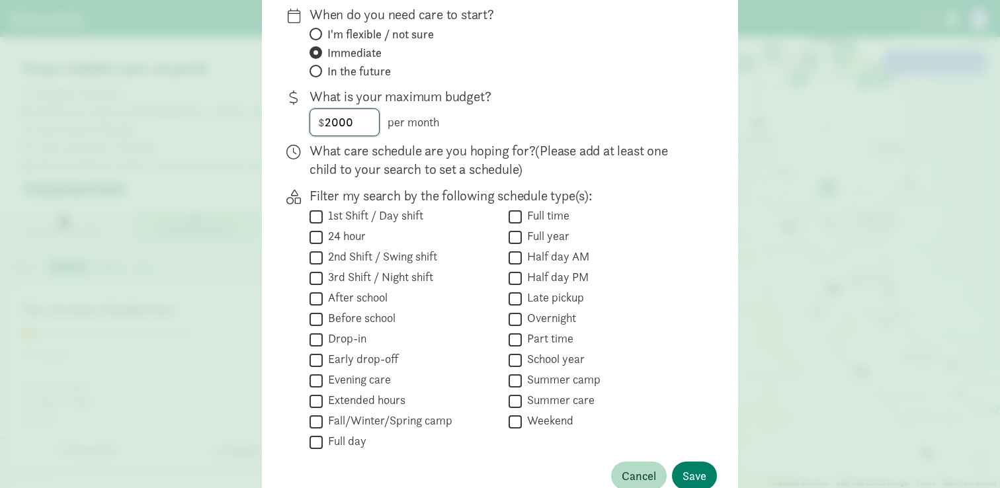
scroll to position [234, 0]
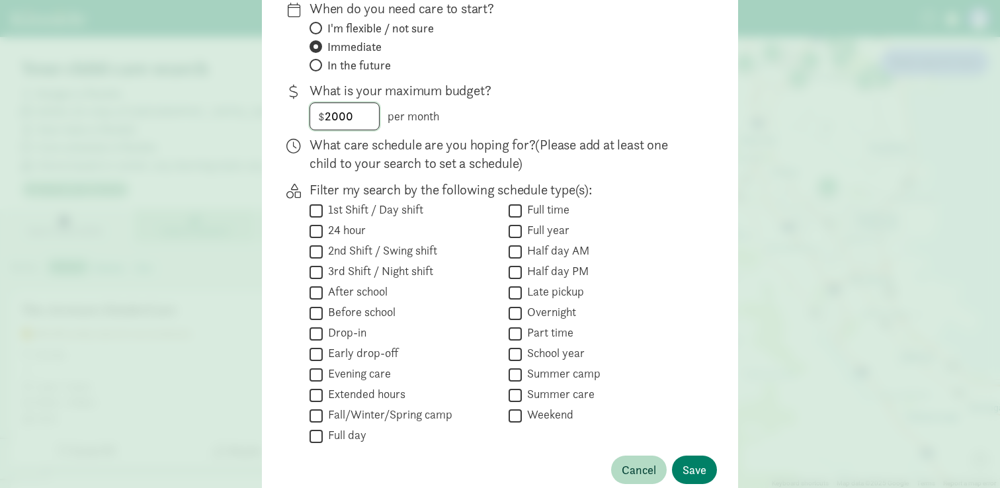
type input "2000"
click at [528, 204] on label "Full time" at bounding box center [546, 210] width 48 height 16
click at [522, 204] on input "Full time" at bounding box center [515, 211] width 13 height 18
checkbox input "true"
click at [518, 234] on input "Full year" at bounding box center [515, 231] width 13 height 18
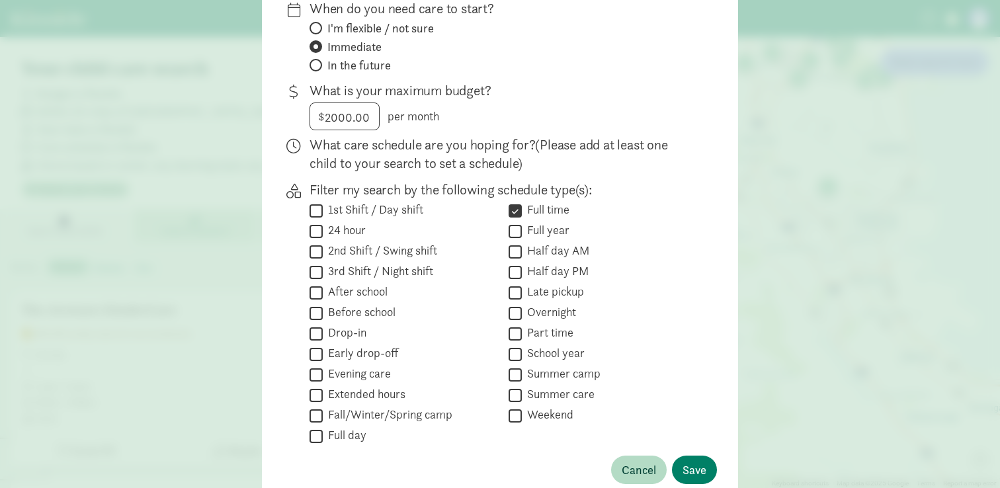
checkbox input "true"
click at [705, 469] on span "Save" at bounding box center [695, 470] width 24 height 18
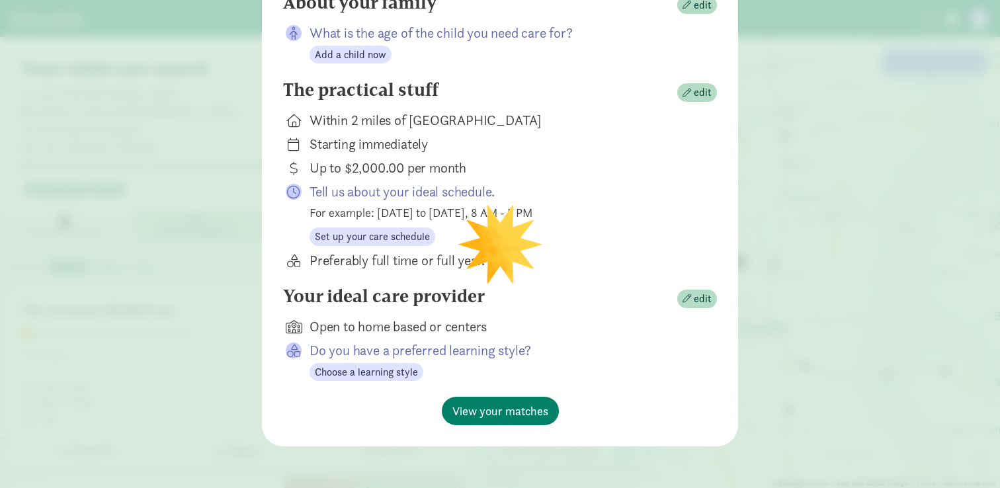
scroll to position [121, 0]
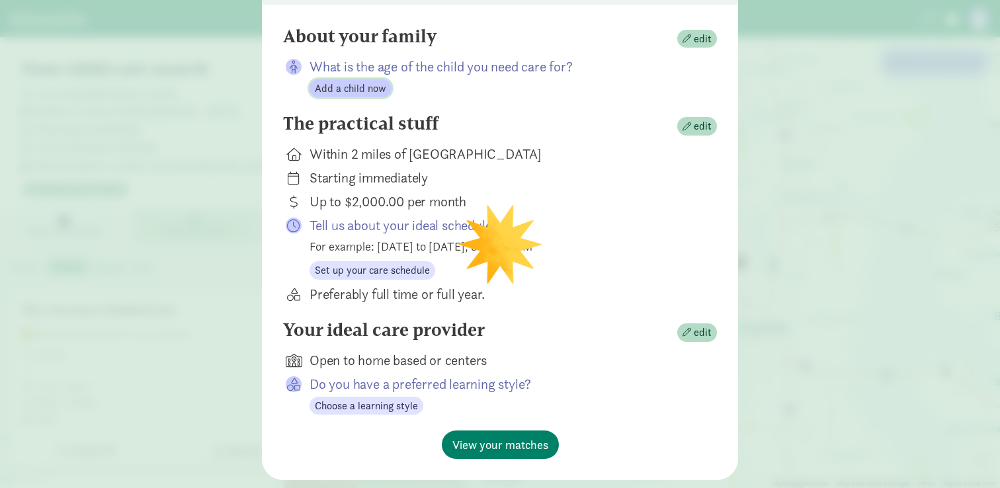
click at [375, 87] on span "Add a child now" at bounding box center [350, 89] width 71 height 16
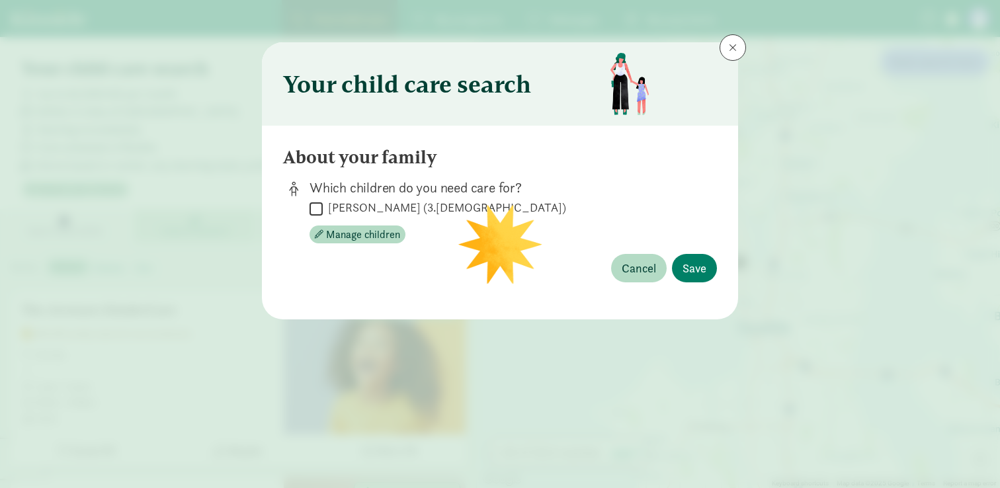
scroll to position [0, 0]
click at [372, 206] on label "[PERSON_NAME] (3.[DEMOGRAPHIC_DATA])" at bounding box center [444, 208] width 243 height 16
click at [323, 206] on input "[PERSON_NAME] (3.[DEMOGRAPHIC_DATA])" at bounding box center [316, 209] width 13 height 18
checkbox input "true"
click at [691, 263] on span "Save" at bounding box center [695, 268] width 24 height 18
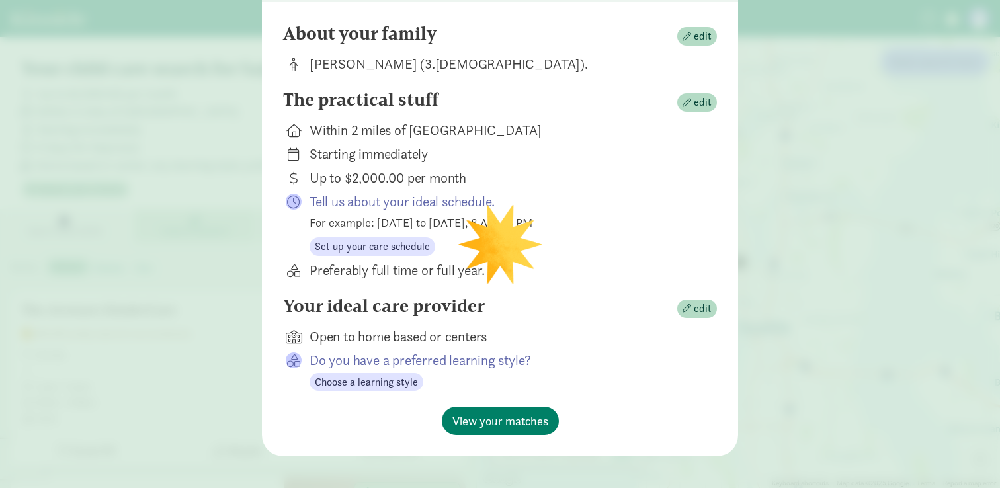
scroll to position [130, 0]
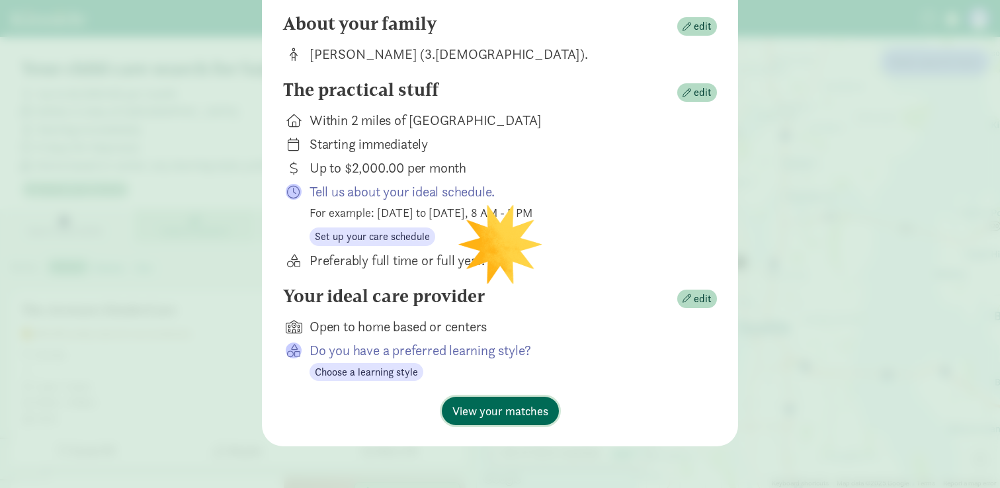
click at [507, 413] on span "View your matches" at bounding box center [501, 411] width 96 height 18
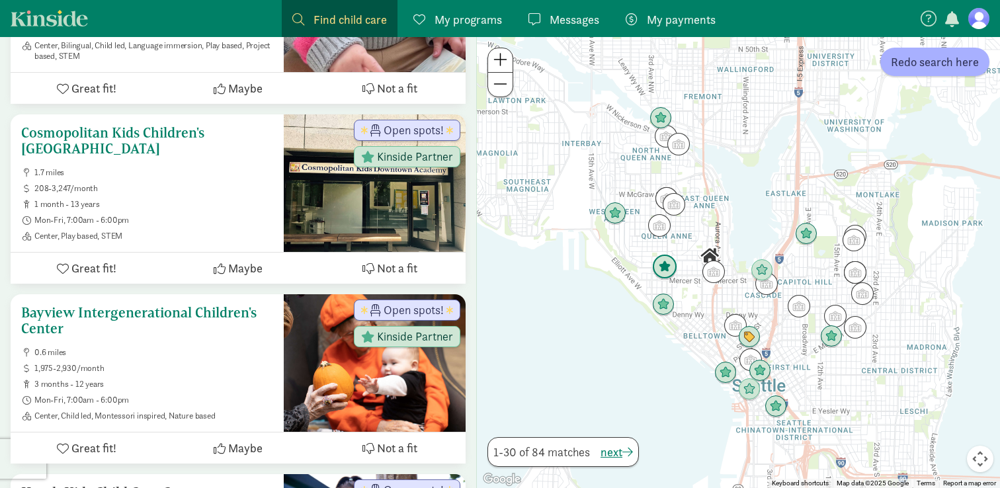
scroll to position [394, 0]
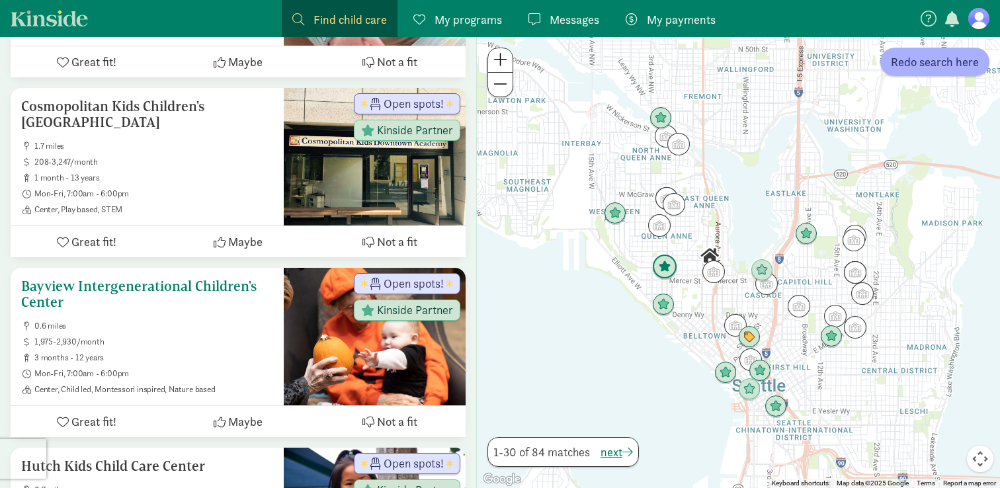
click at [218, 333] on ul "0.6 miles 1,975-2,930/month 3 months - 12 years Mon-Fri, 7:00am - 6:00pm Center…" at bounding box center [147, 358] width 252 height 74
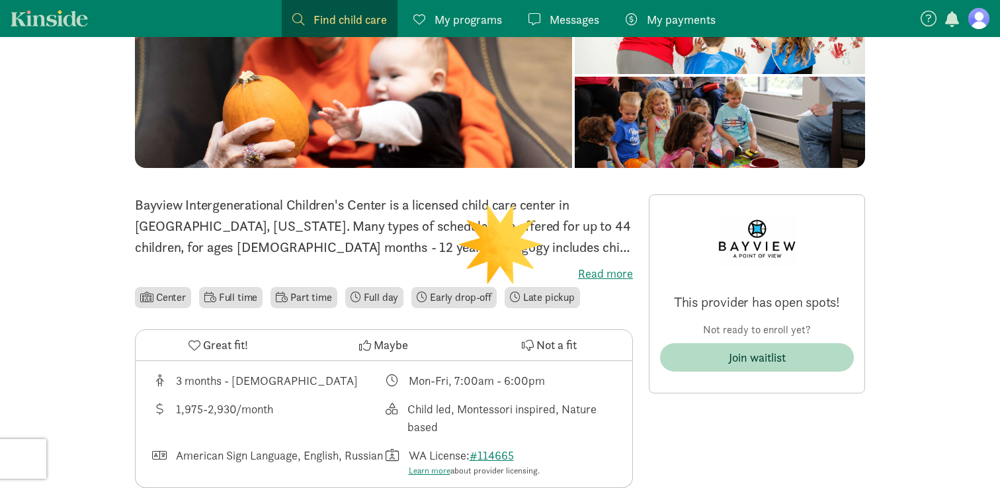
scroll to position [290, 0]
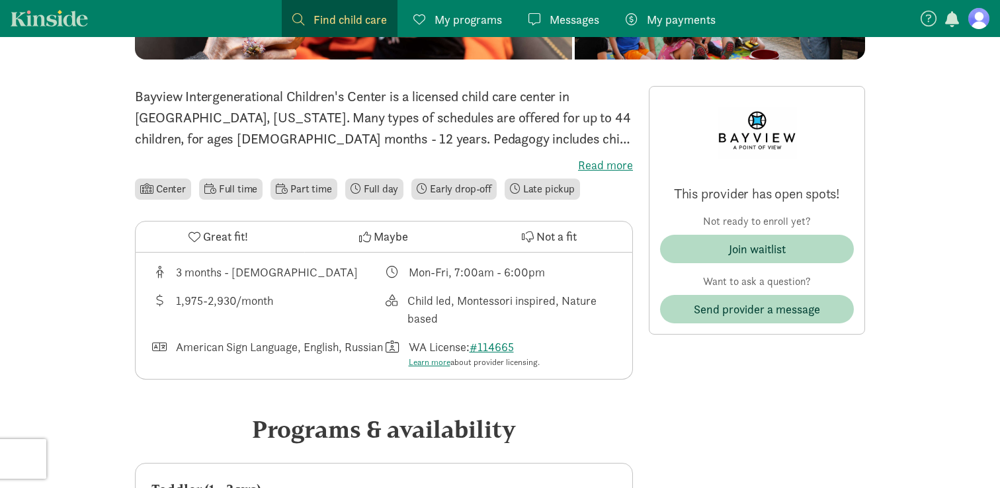
click at [595, 157] on div "Bayview Intergenerational Children's Center is a licensed child care center in …" at bounding box center [384, 144] width 498 height 116
click at [597, 163] on label "Read more" at bounding box center [384, 165] width 498 height 16
click at [0, 0] on input "Read more" at bounding box center [0, 0] width 0 height 0
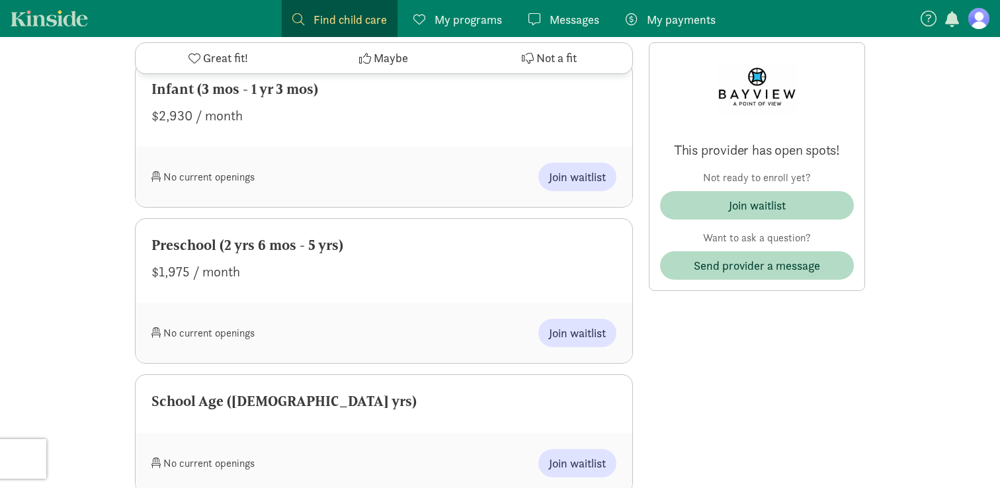
scroll to position [941, 0]
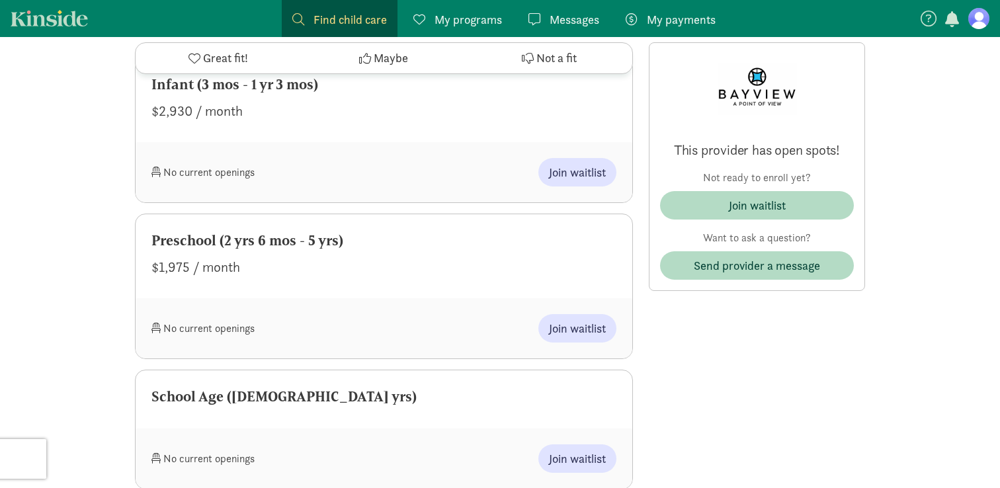
click at [388, 314] on div "Join waitlist" at bounding box center [500, 328] width 233 height 28
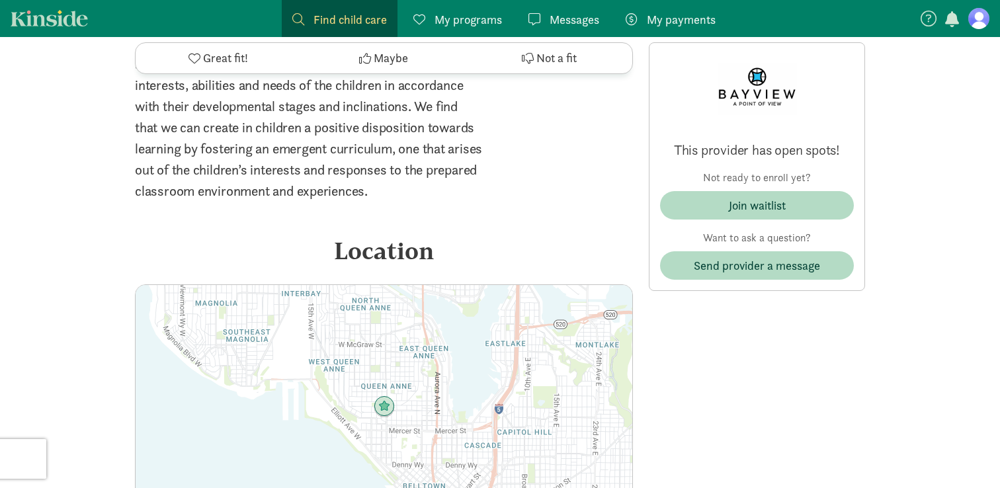
scroll to position [2273, 0]
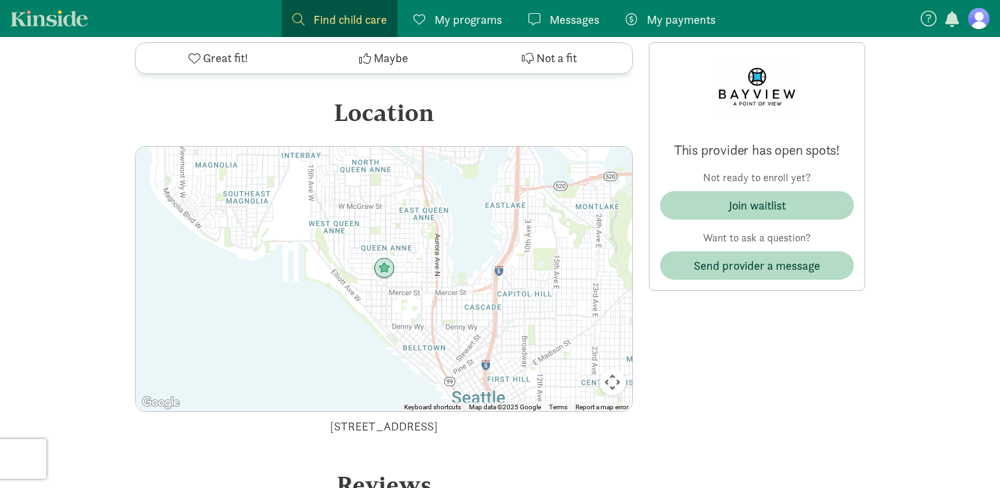
click at [361, 417] on div "11 W Aloha St, Seattle, WA 98119" at bounding box center [384, 426] width 498 height 18
copy div "11 W Aloha St, Seattle, WA 98119"
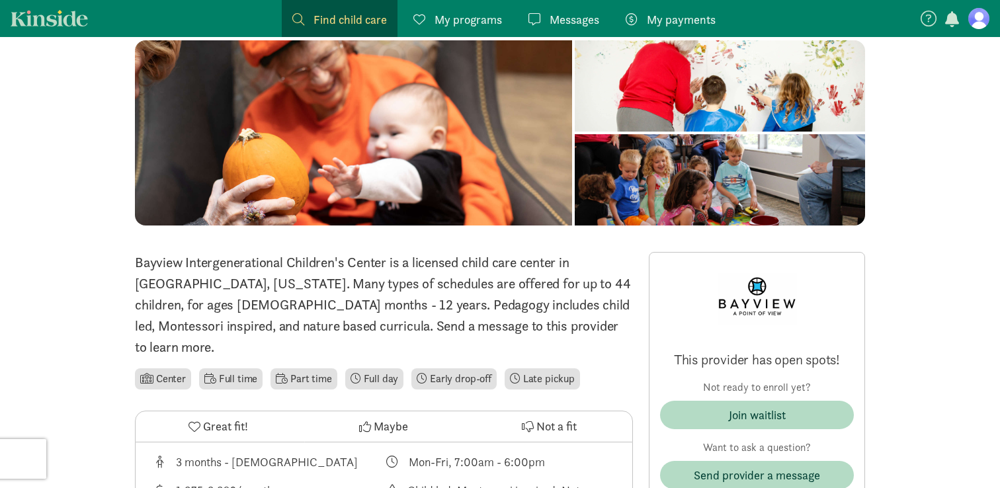
scroll to position [91, 0]
